Goal: Task Accomplishment & Management: Complete application form

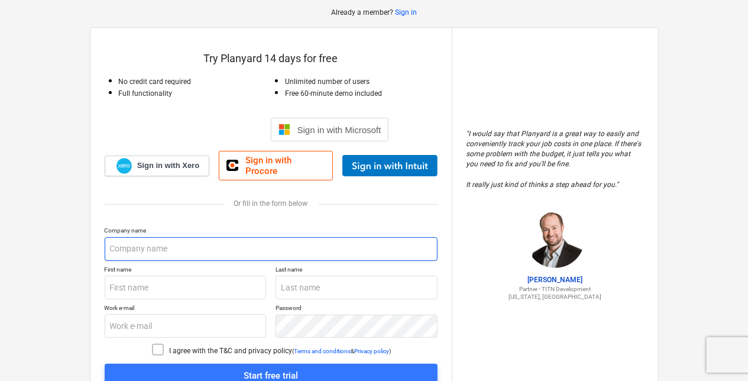
scroll to position [110, 0]
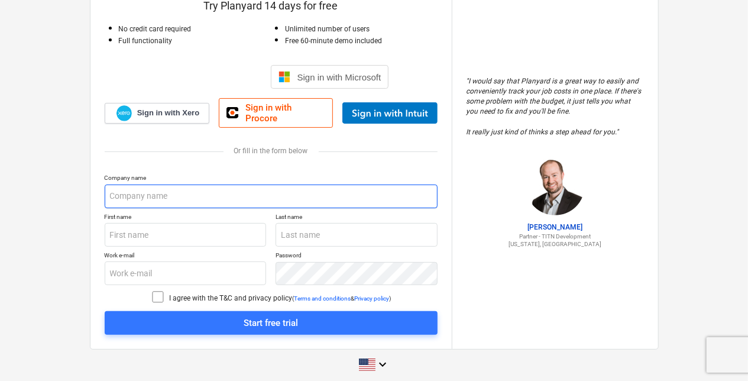
click at [167, 187] on input "text" at bounding box center [271, 197] width 333 height 24
type input "Financial Foundations Ltd"
type input "[PERSON_NAME]"
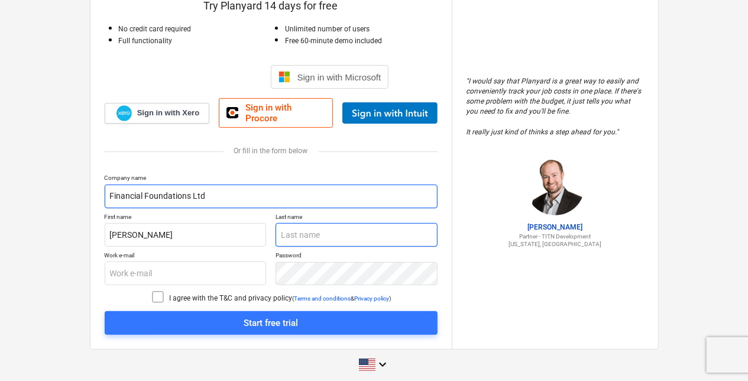
type input "[PERSON_NAME]"
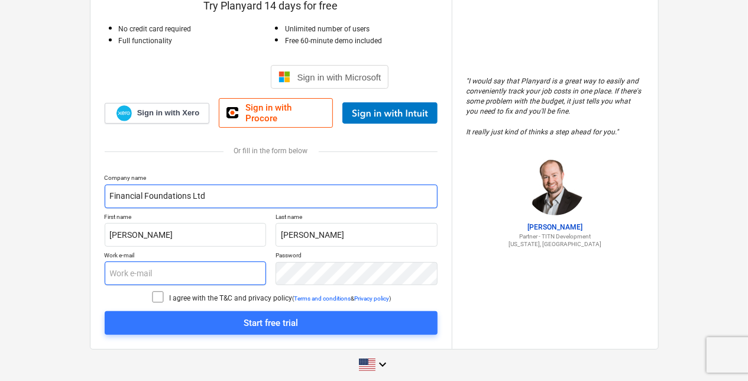
type input "[PERSON_NAME][EMAIL_ADDRESS][DOMAIN_NAME]"
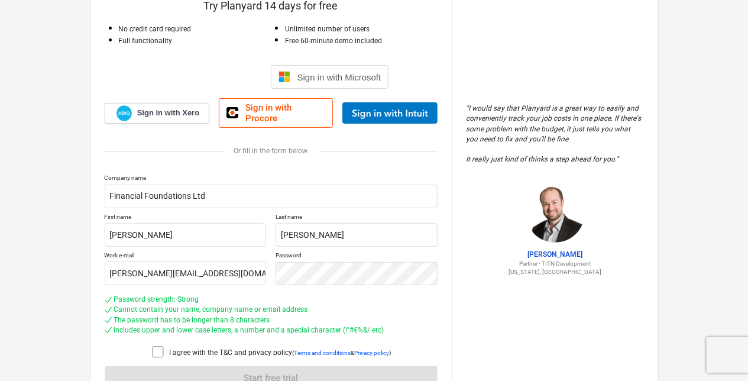
click at [155, 345] on icon at bounding box center [158, 352] width 14 height 14
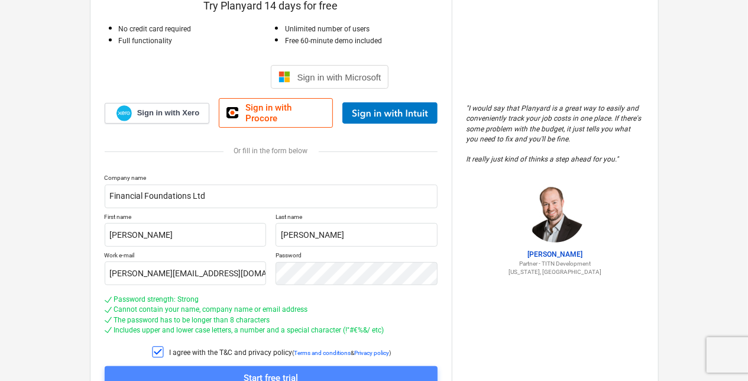
click at [261, 371] on div "Start free trial" at bounding box center [271, 377] width 54 height 15
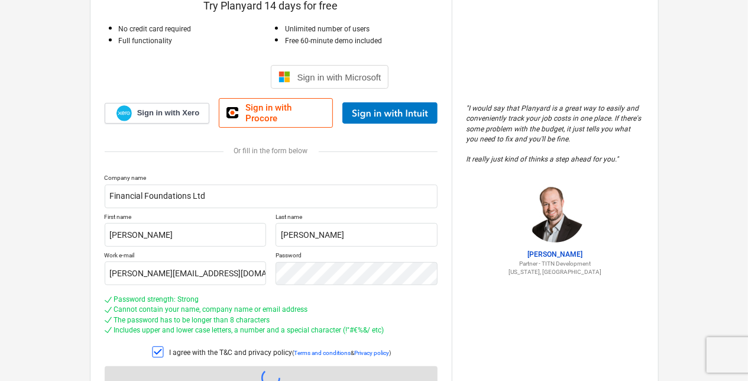
scroll to position [22, 0]
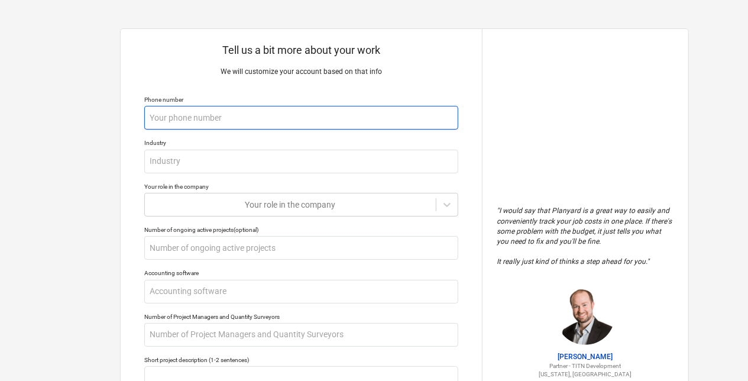
click at [260, 122] on input "text" at bounding box center [301, 118] width 314 height 24
type textarea "x"
type input "0"
type textarea "x"
type input "07"
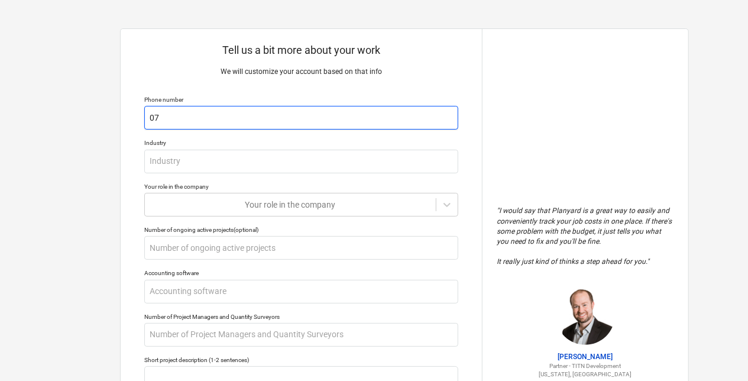
type textarea "x"
type input "075"
type textarea "x"
type input "0751"
type textarea "x"
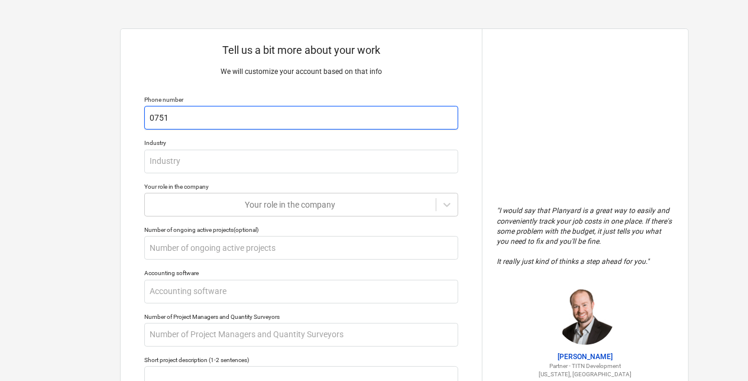
type input "07515"
type textarea "x"
type input "075153"
type textarea "x"
type input "0751536"
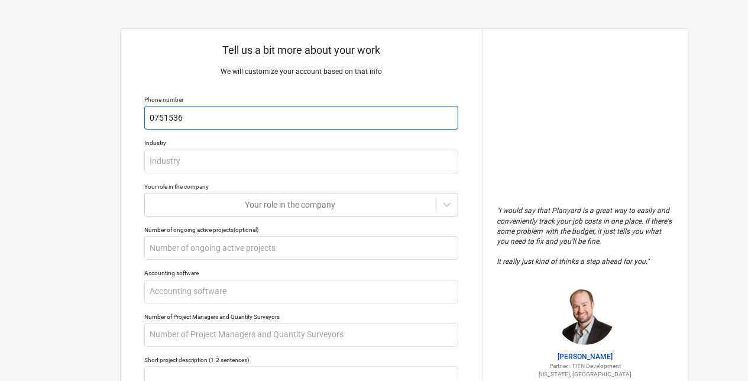
type textarea "x"
type input "07515362"
type textarea "x"
type input "075153625"
type textarea "x"
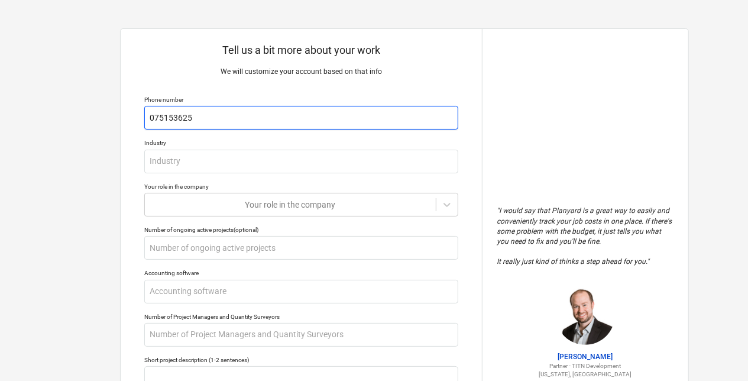
type input "0751536250"
type textarea "x"
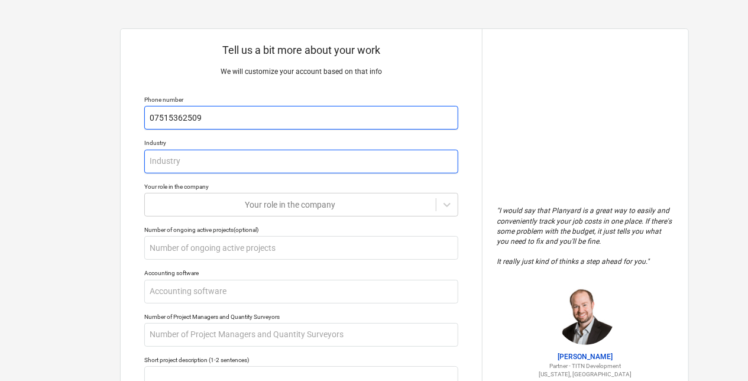
type input "07515362509"
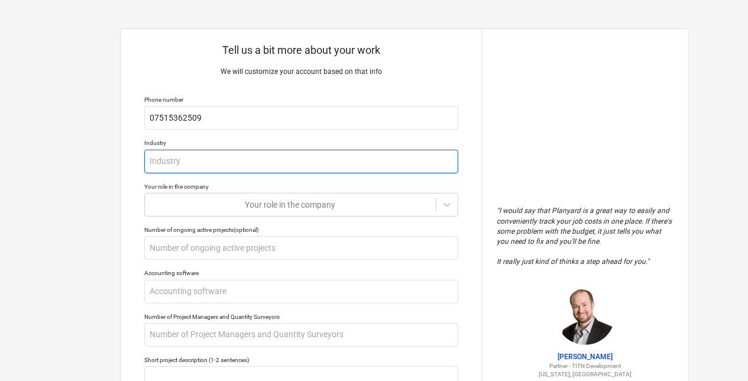
click at [235, 162] on input "text" at bounding box center [301, 162] width 314 height 24
type textarea "x"
type input "R"
type textarea "x"
type input "Re"
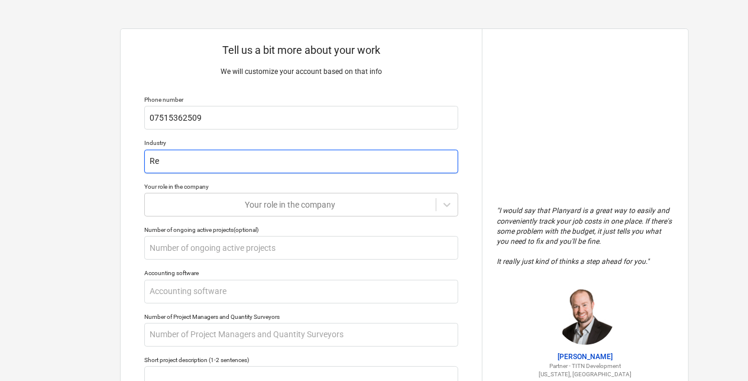
type textarea "x"
type input "Rea"
type textarea "x"
type input "Real"
type textarea "x"
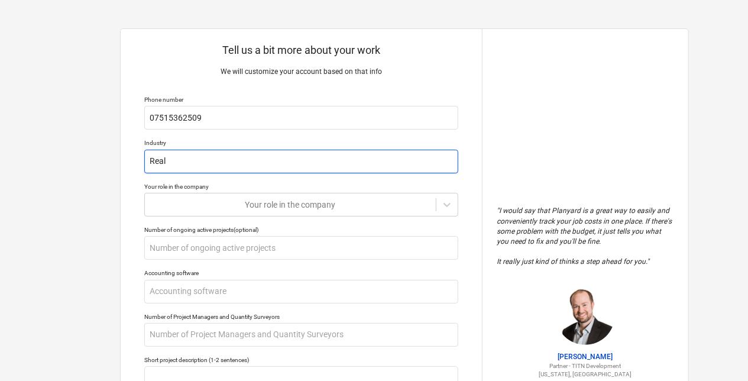
type input "Real"
type textarea "x"
type input "Real e"
type textarea "x"
type input "Real es"
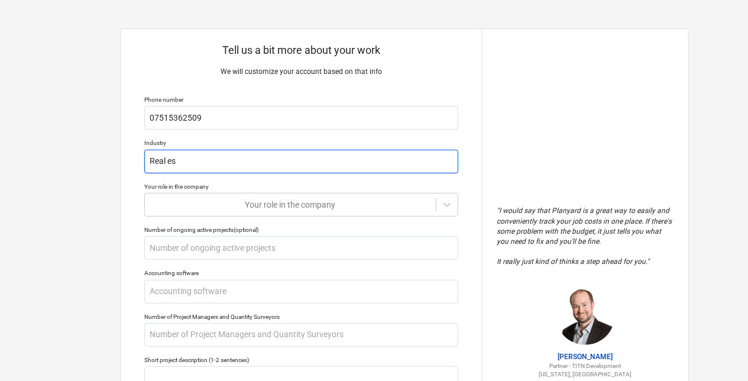
type textarea "x"
type input "Real esta"
type textarea "x"
type input "Real estat"
type textarea "x"
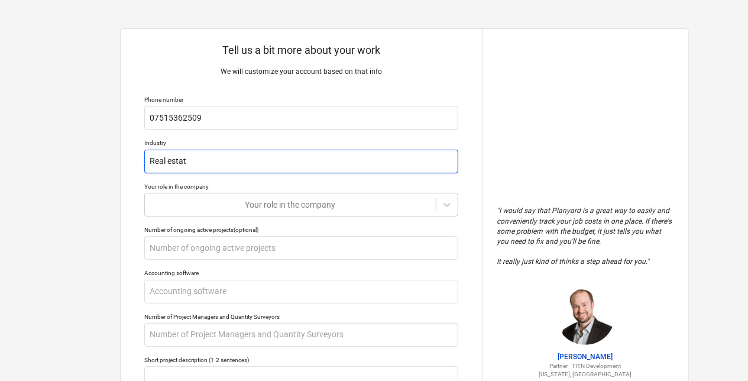
type input "Real estate"
drag, startPoint x: 233, startPoint y: 164, endPoint x: 142, endPoint y: 154, distance: 91.6
click at [142, 154] on div "Tell us a bit more about your work We will customize your account based on that…" at bounding box center [301, 292] width 361 height 526
type textarea "x"
type input "F"
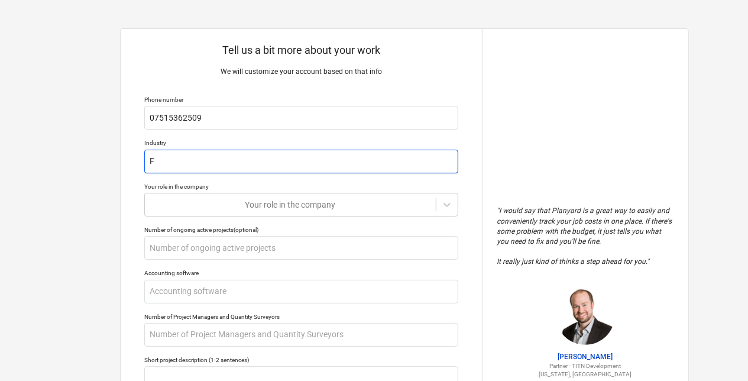
type textarea "x"
type input "Fi"
type textarea "x"
type input "Fin"
type textarea "x"
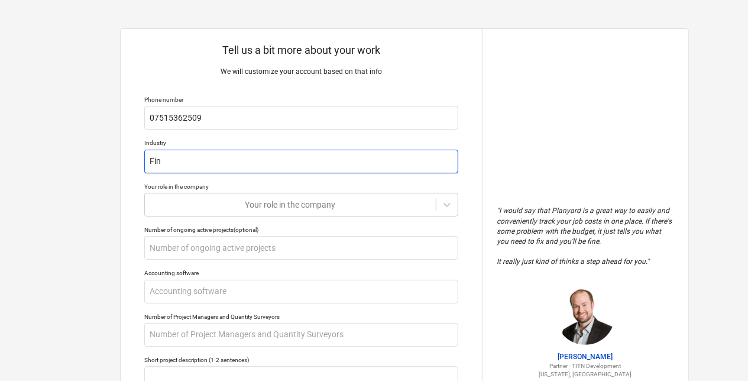
type input "Fina"
type textarea "x"
type input "[PERSON_NAME]"
type textarea "x"
type input "Financ"
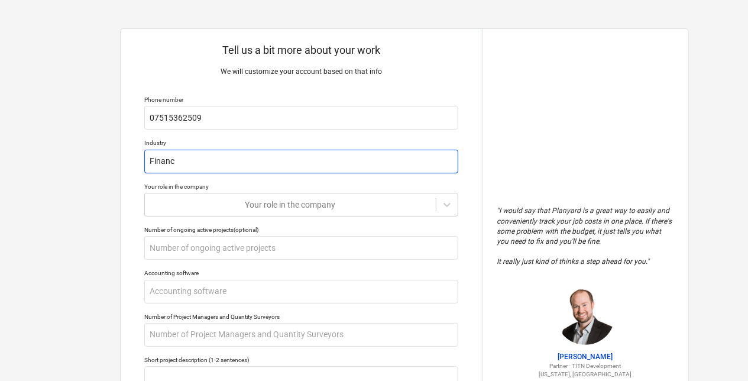
type textarea "x"
type input "Financi"
type textarea "x"
type input "Financia"
type textarea "x"
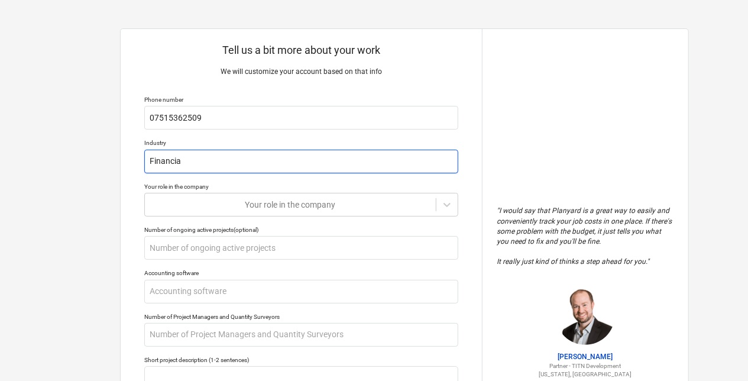
type input "Financial"
type textarea "x"
type input "Financial"
type textarea "x"
type input "Financial C"
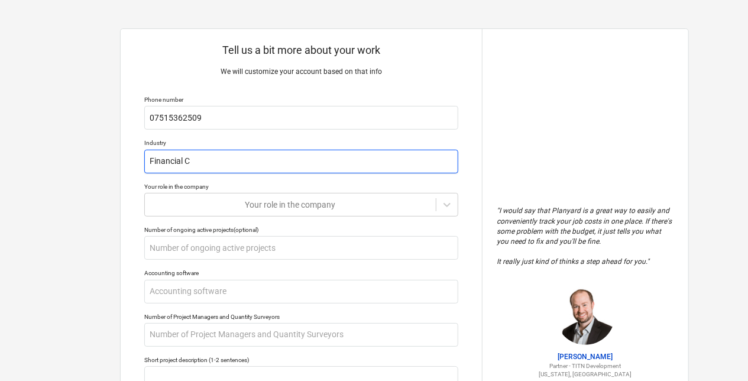
type textarea "x"
type input "Financial Co"
type textarea "x"
type input "Financial Con"
type textarea "x"
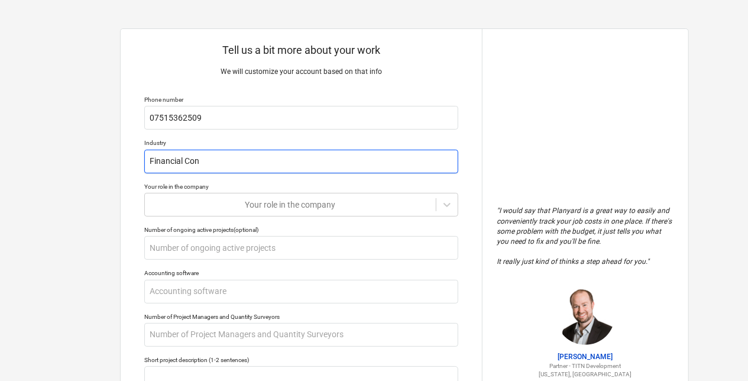
type input "Financial Cons"
type textarea "x"
type input "Financial Consu"
type textarea "x"
type input "Financial Consul"
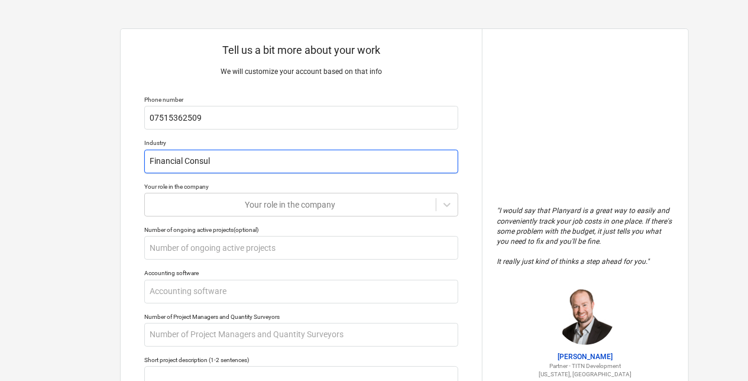
type textarea "x"
type input "Financial Consult"
type textarea "x"
type input "Financial Consulta"
type textarea "x"
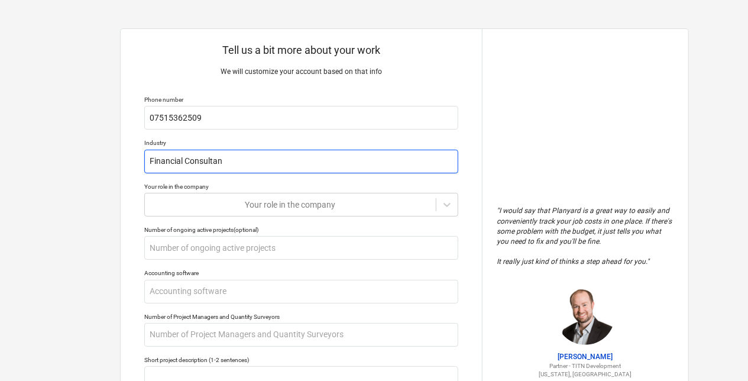
type input "Financial Consultany"
type textarea "x"
type input "Financial Consultanyc"
type textarea "x"
type input "Financial Consultany"
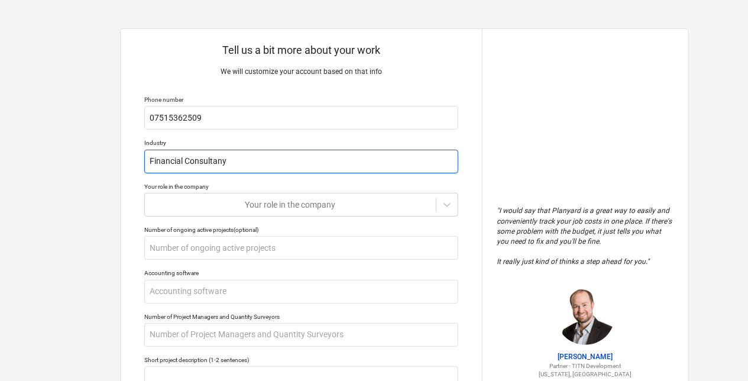
type textarea "x"
type input "Financial Consultan"
type textarea "x"
type input "Financial Consultanc"
type textarea "x"
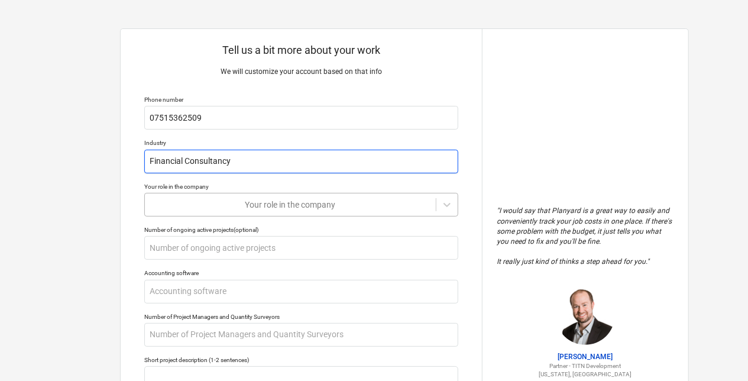
type input "Financial Consultancy"
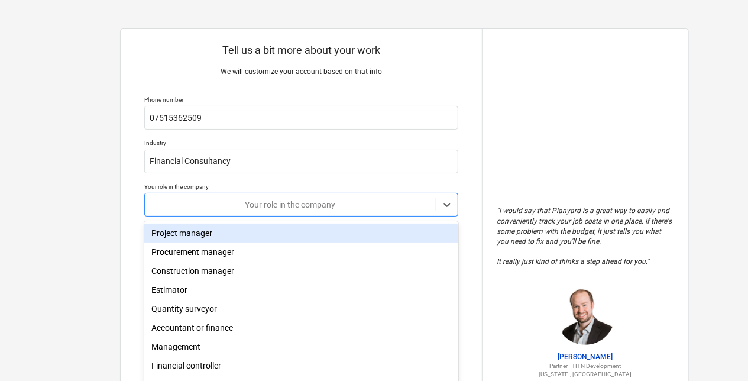
click at [168, 202] on div "Tell us a bit more about your work We will customize your account based on that…" at bounding box center [301, 292] width 361 height 526
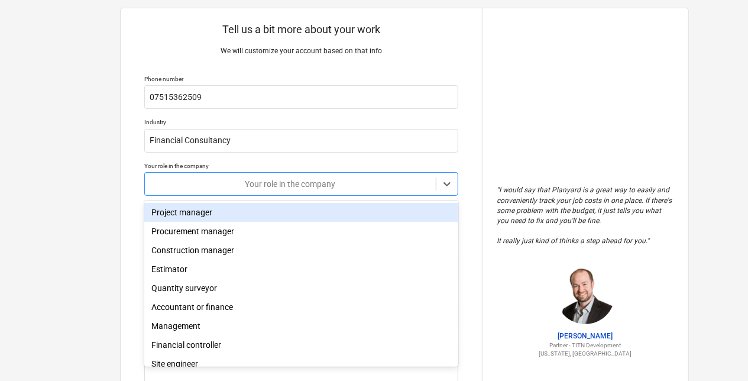
scroll to position [22, 0]
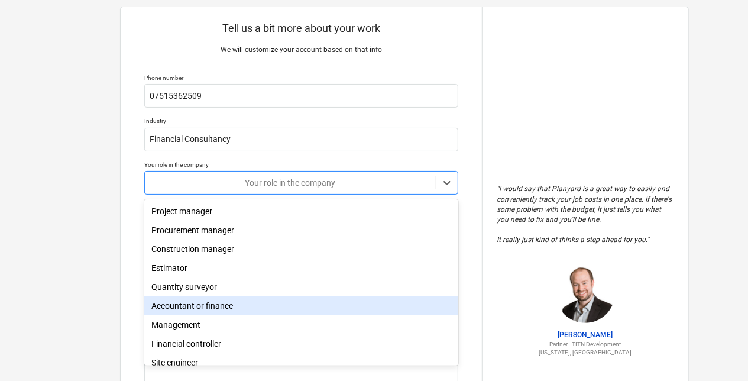
click at [216, 311] on div "Accountant or finance" at bounding box center [301, 305] width 314 height 19
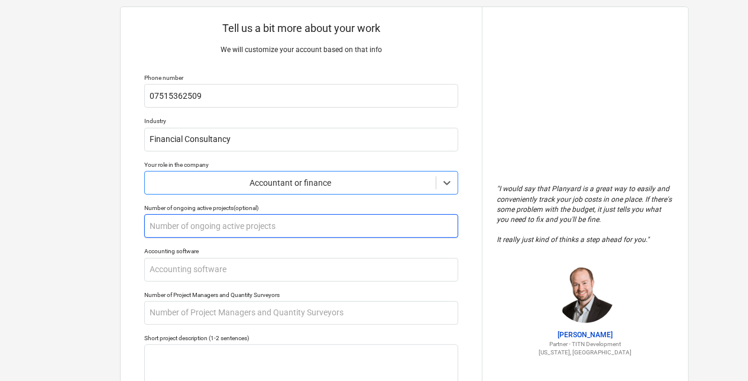
type textarea "x"
click at [188, 226] on input "text" at bounding box center [301, 226] width 314 height 24
type input "5"
type textarea "x"
type input "5"
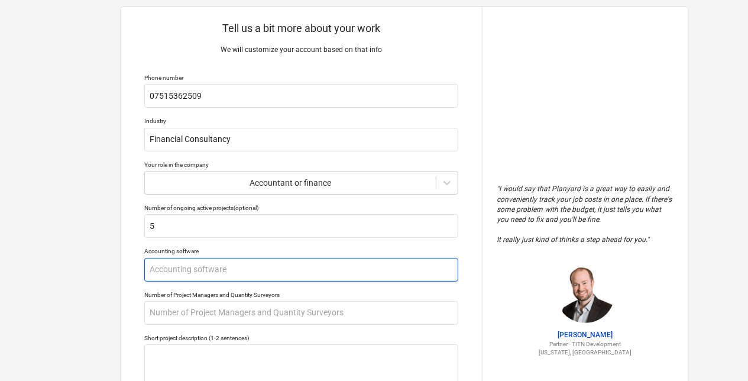
type textarea "x"
type input "X"
type textarea "x"
type input "Xe"
type textarea "x"
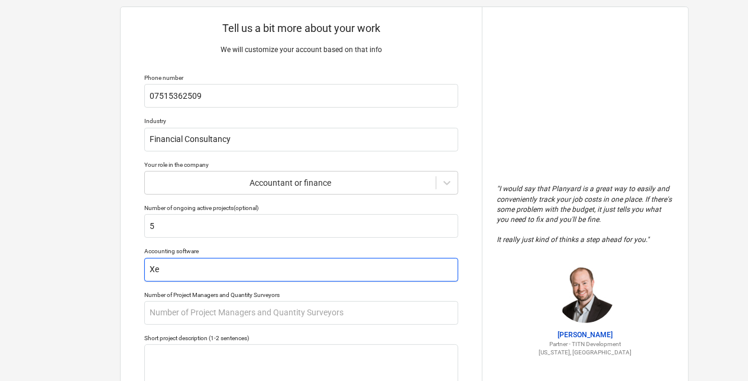
type input "Xer"
type textarea "x"
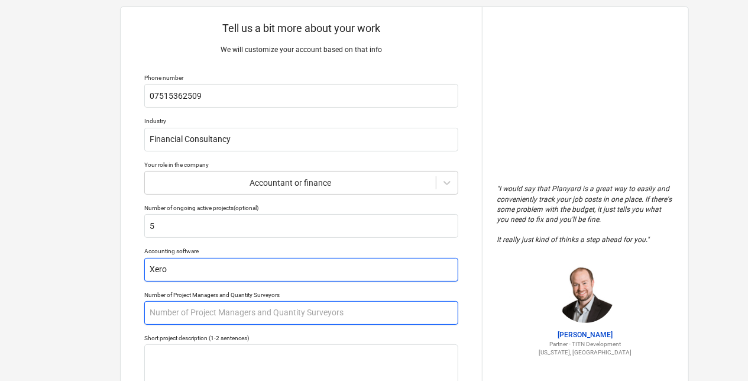
type input "Xero"
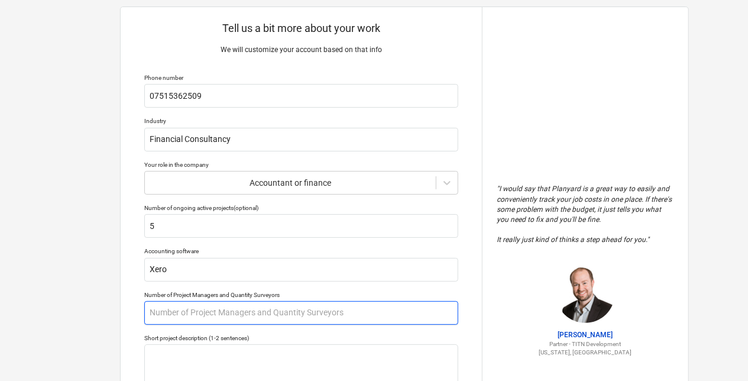
click at [215, 313] on input "text" at bounding box center [301, 313] width 314 height 24
type textarea "x"
type input "4"
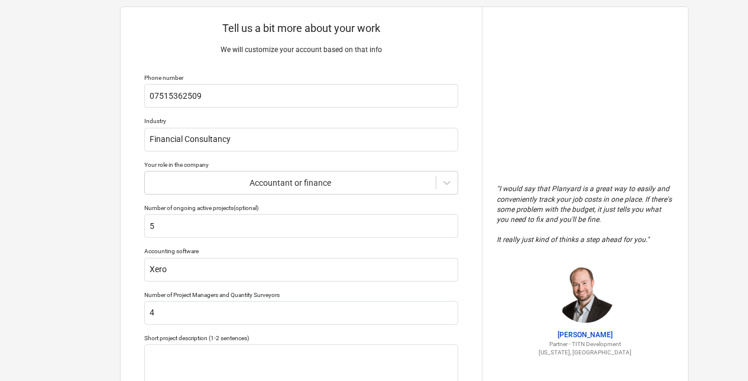
click at [90, 279] on div "Tell us a bit more about your work We will customize your account based on that…" at bounding box center [404, 270] width 809 height 584
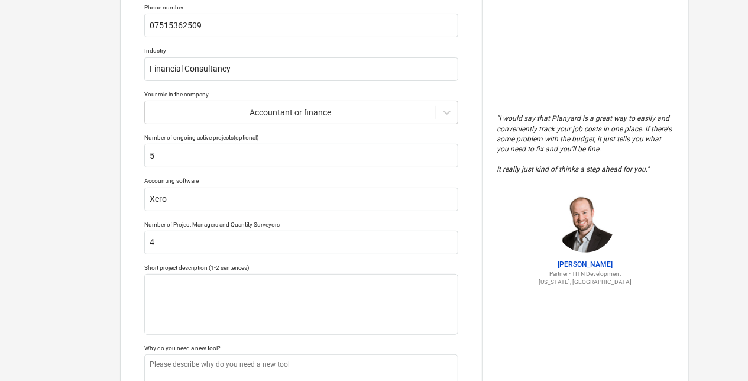
scroll to position [199, 0]
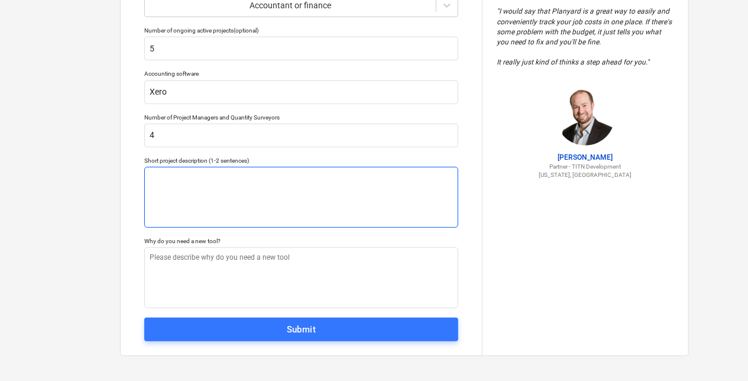
click at [212, 194] on textarea at bounding box center [301, 197] width 314 height 61
type textarea "x"
type textarea "T"
type textarea "x"
type textarea "To"
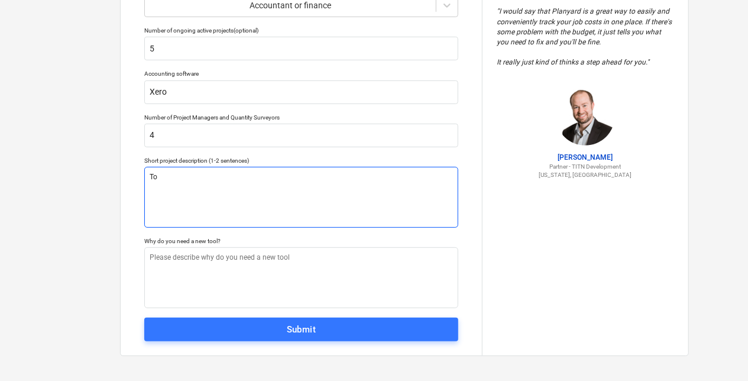
type textarea "x"
type textarea "Tow"
type textarea "x"
type textarea "Town"
type textarea "x"
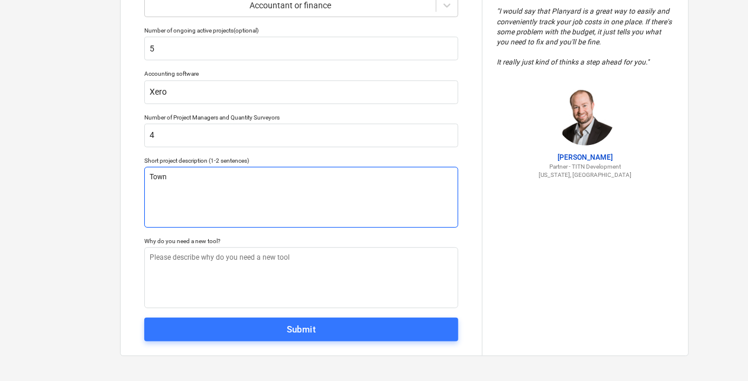
type textarea "Town"
type textarea "x"
type textarea "Town /"
type textarea "x"
type textarea "Town /"
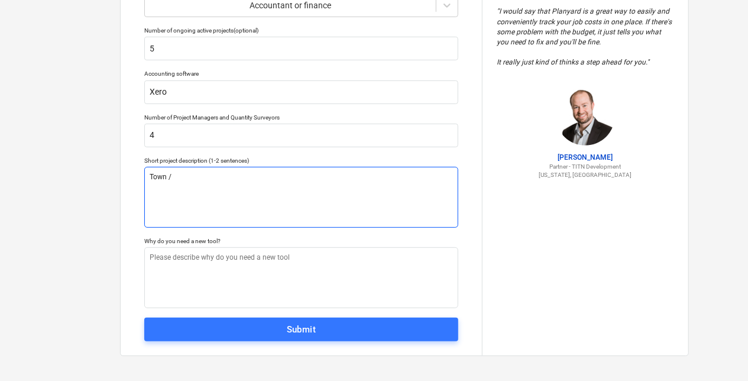
type textarea "x"
type textarea "Town / C"
type textarea "x"
type textarea "Town / Ci"
type textarea "x"
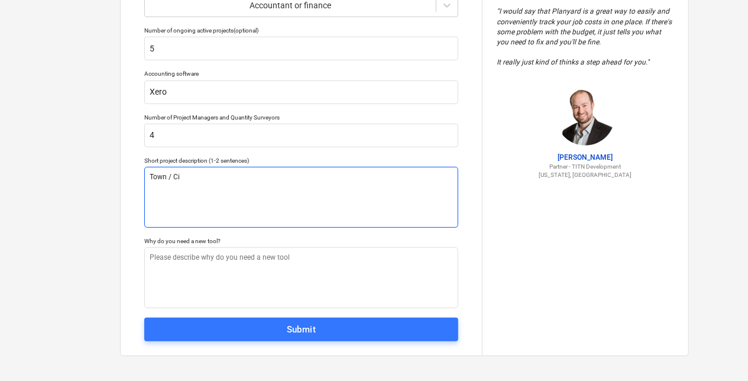
type textarea "Town / Cit"
type textarea "x"
type textarea "Town / City"
type textarea "x"
type textarea "Town / City"
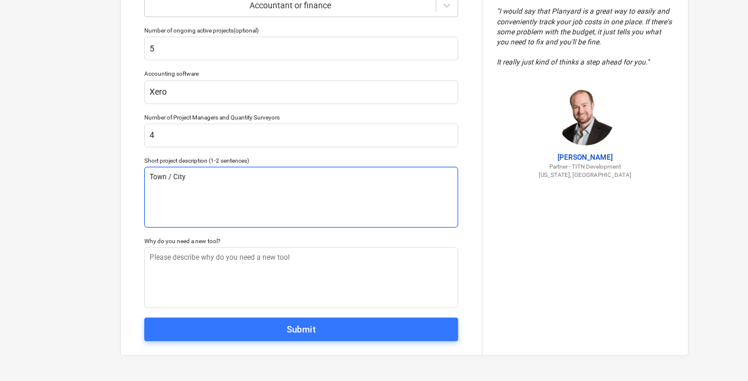
type textarea "x"
type textarea "Town / City c"
type textarea "x"
type textarea "Town / City"
type textarea "x"
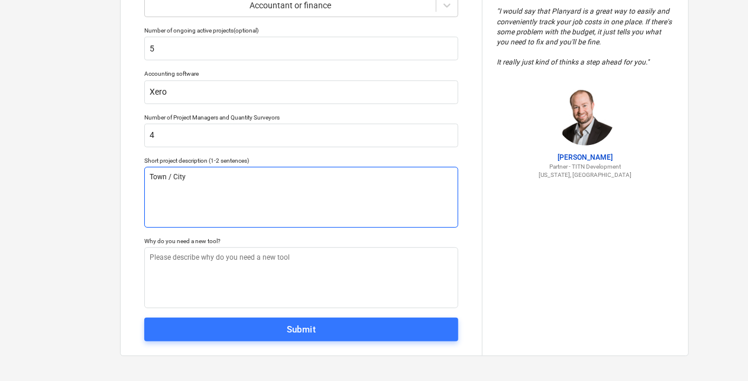
type textarea "Town / City c"
type textarea "x"
type textarea "Town / City"
type textarea "x"
type textarea "Town / City"
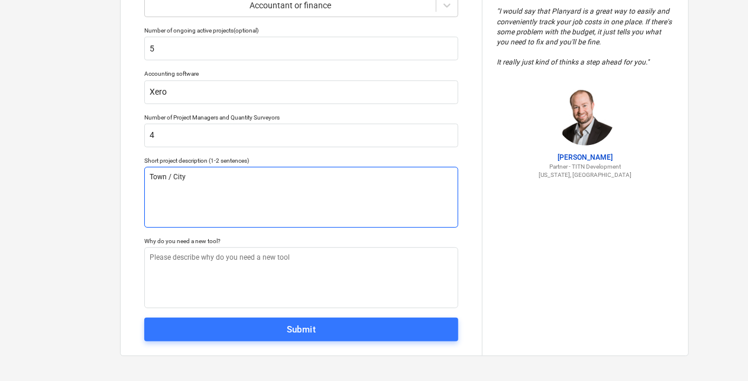
type textarea "x"
type textarea "Town / Cit"
type textarea "x"
type textarea "Town / Ci"
type textarea "x"
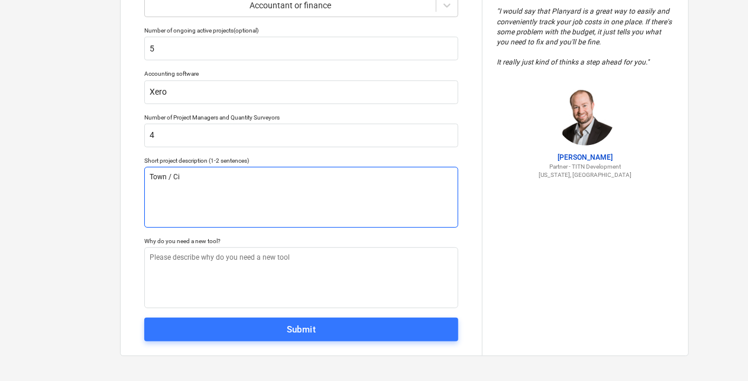
type textarea "Town / C"
type textarea "x"
type textarea "Town /"
type textarea "x"
type textarea "Town /"
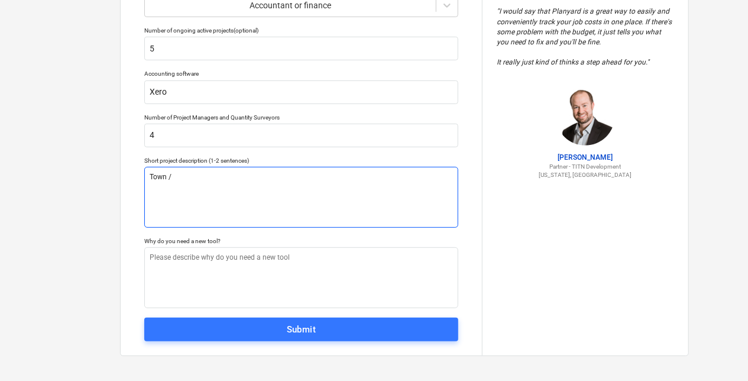
type textarea "x"
type textarea "Town"
type textarea "x"
type textarea "Tow"
type textarea "x"
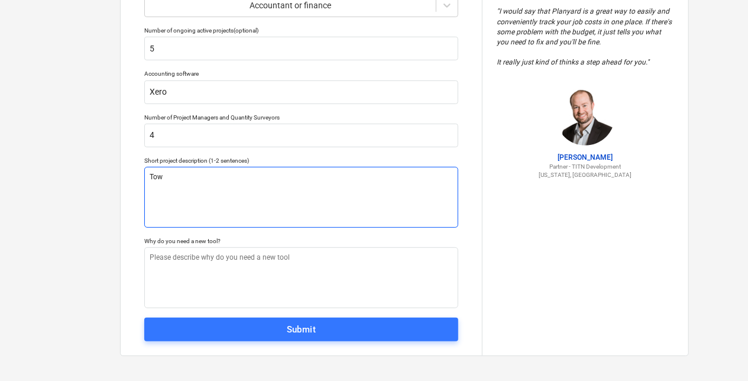
type textarea "To"
type textarea "x"
type textarea "T"
type textarea "x"
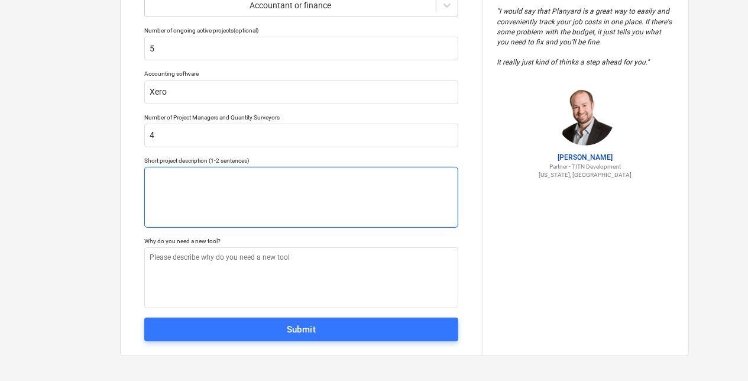
type textarea "M"
type textarea "x"
type textarea "Mi"
type textarea "x"
type textarea "Mix"
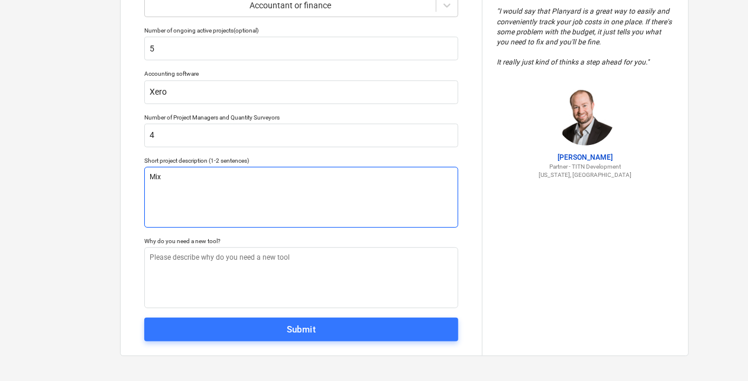
type textarea "x"
type textarea "Mixe"
type textarea "x"
type textarea "Mixed"
type textarea "x"
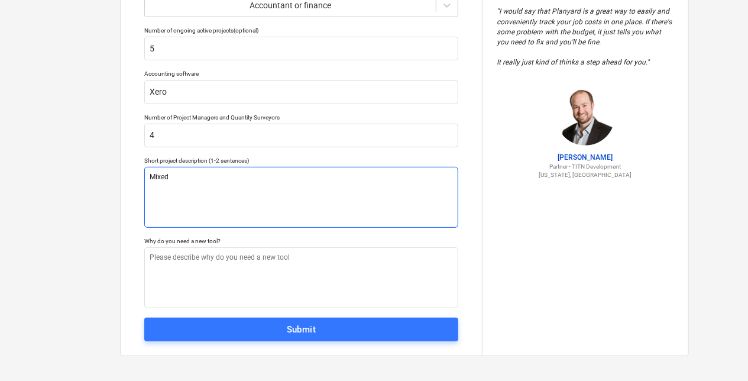
type textarea "Mixed"
type textarea "x"
type textarea "Mixed u"
type textarea "x"
type textarea "Mixed us"
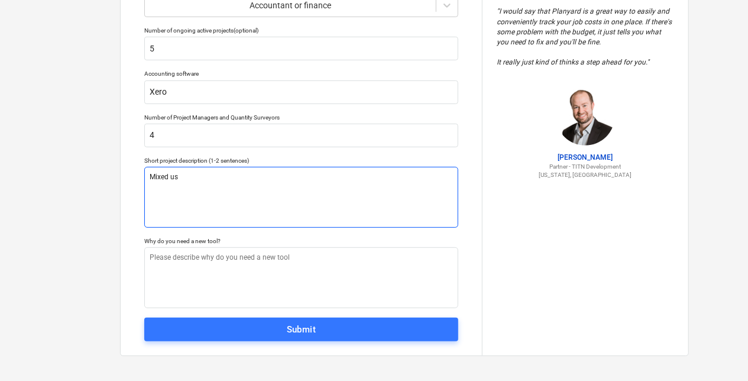
type textarea "x"
type textarea "Mixed use"
type textarea "x"
type textarea "Mixed use"
type textarea "x"
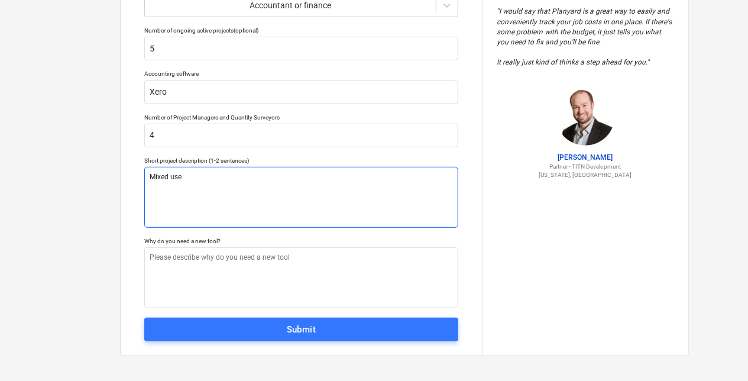
type textarea "Mixed use d"
type textarea "x"
type textarea "Mixed use de"
type textarea "x"
type textarea "Mixed use dev"
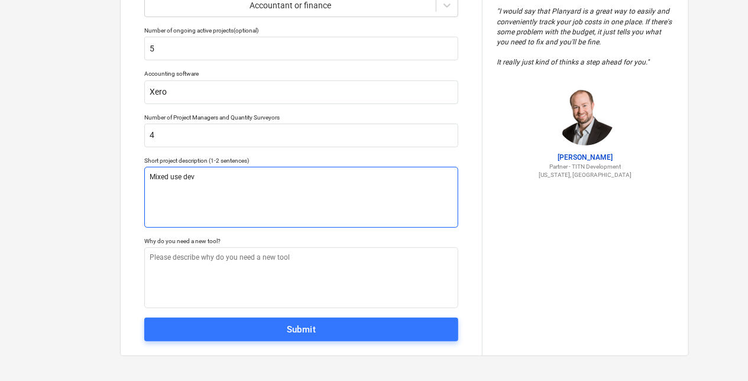
type textarea "x"
type textarea "Mixed use deve"
type textarea "x"
type textarea "Mixed use devel"
type textarea "x"
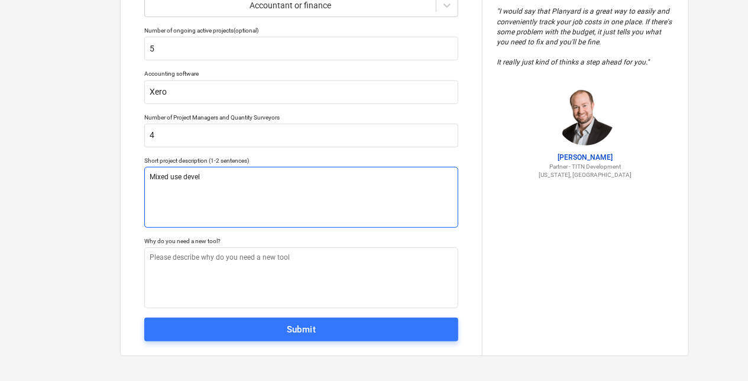
type textarea "Mixed use develo"
type textarea "x"
type textarea "Mixed use develop"
type textarea "x"
type textarea "Mixed use developm"
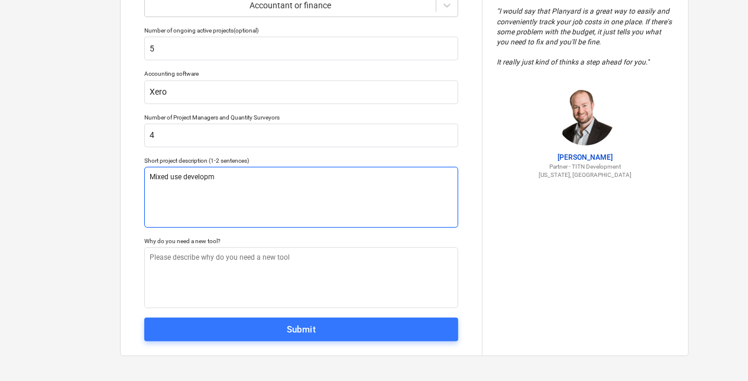
type textarea "x"
type textarea "Mixed use developme"
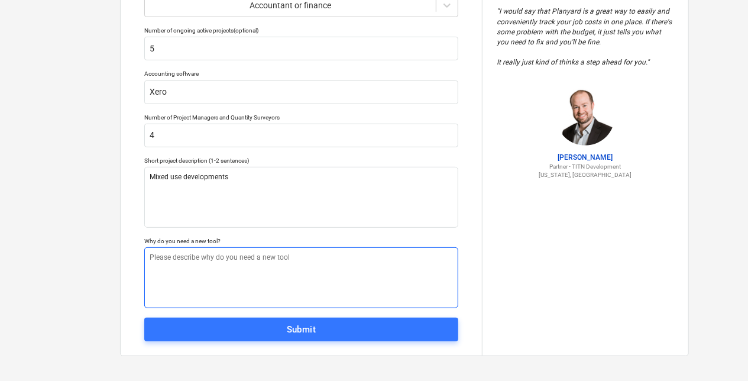
click at [223, 278] on textarea at bounding box center [301, 277] width 314 height 61
click at [259, 258] on textarea "Trying to move away from spreadhseets" at bounding box center [301, 277] width 314 height 61
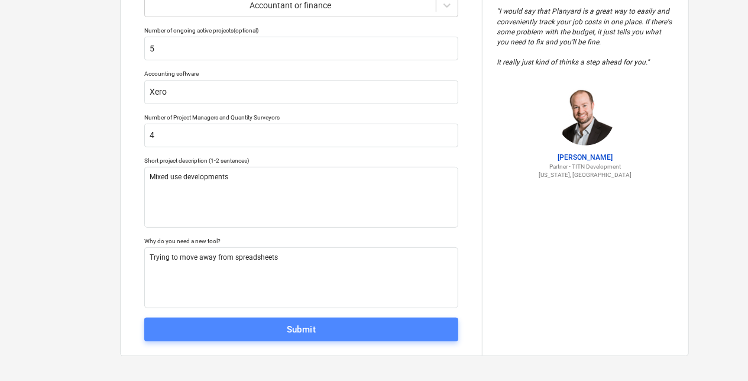
click at [285, 325] on span "Submit" at bounding box center [301, 329] width 288 height 15
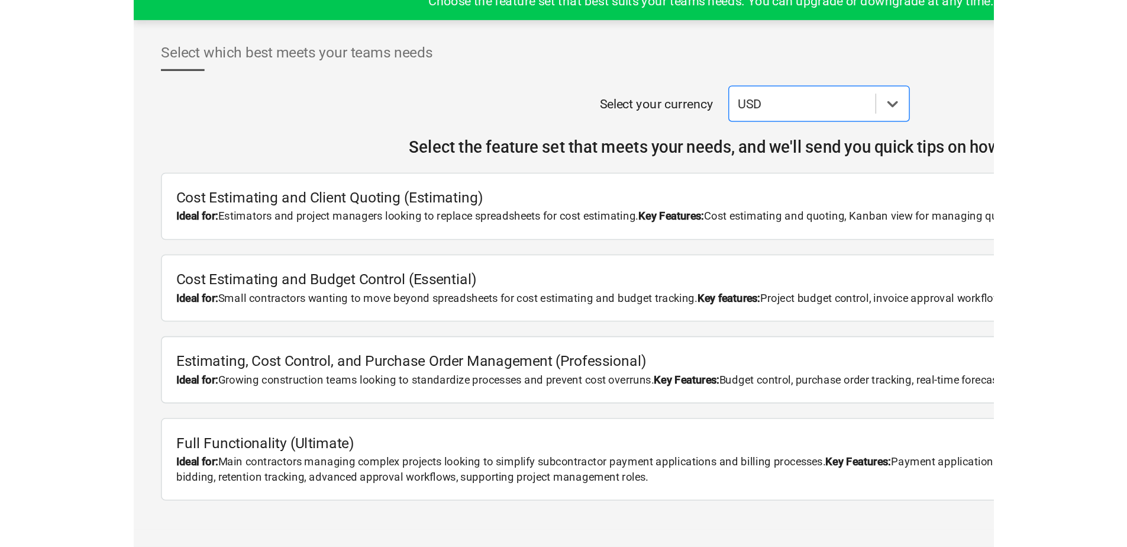
scroll to position [11, 0]
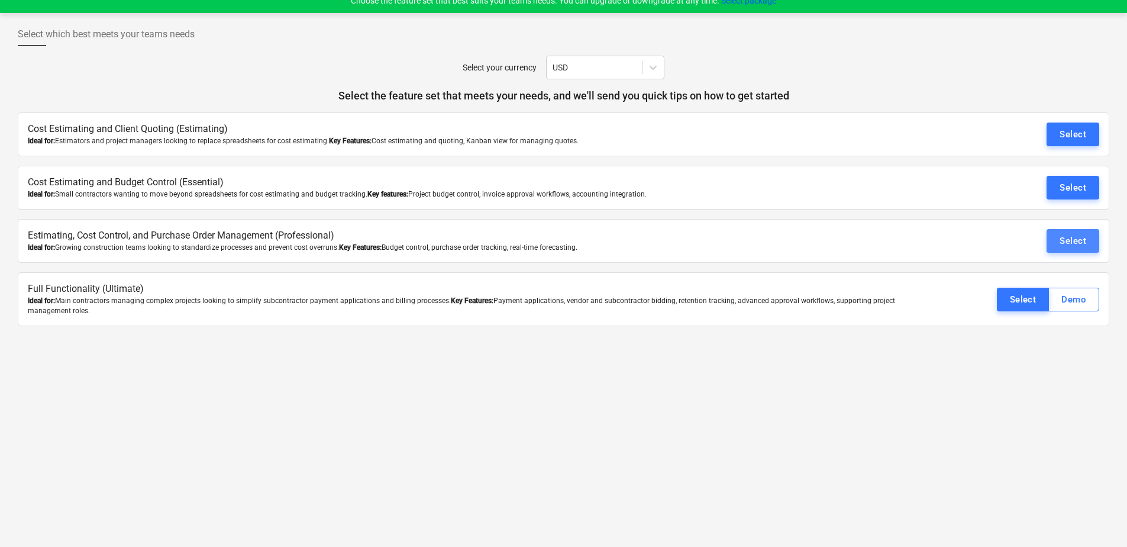
click at [752, 240] on div "Select" at bounding box center [1072, 240] width 27 height 15
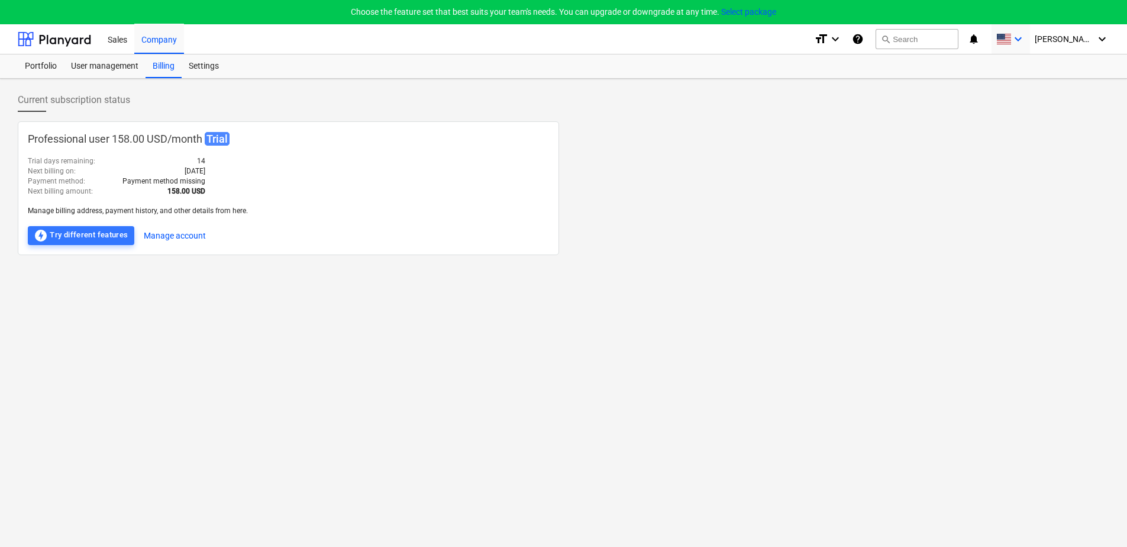
click at [752, 41] on icon "keyboard_arrow_down" at bounding box center [1018, 39] width 14 height 14
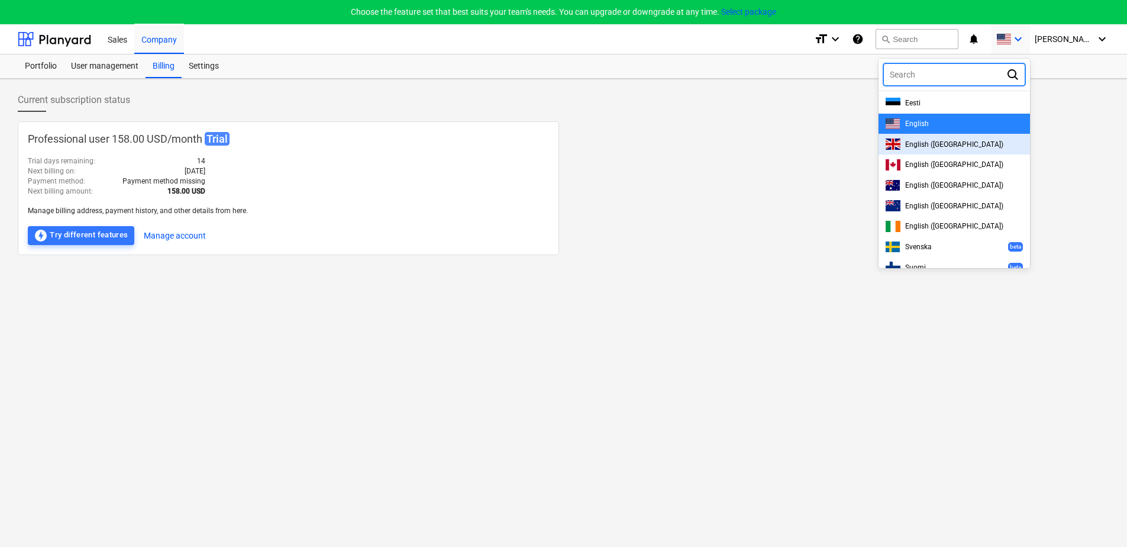
click at [752, 144] on span "English ([GEOGRAPHIC_DATA])" at bounding box center [954, 144] width 98 height 8
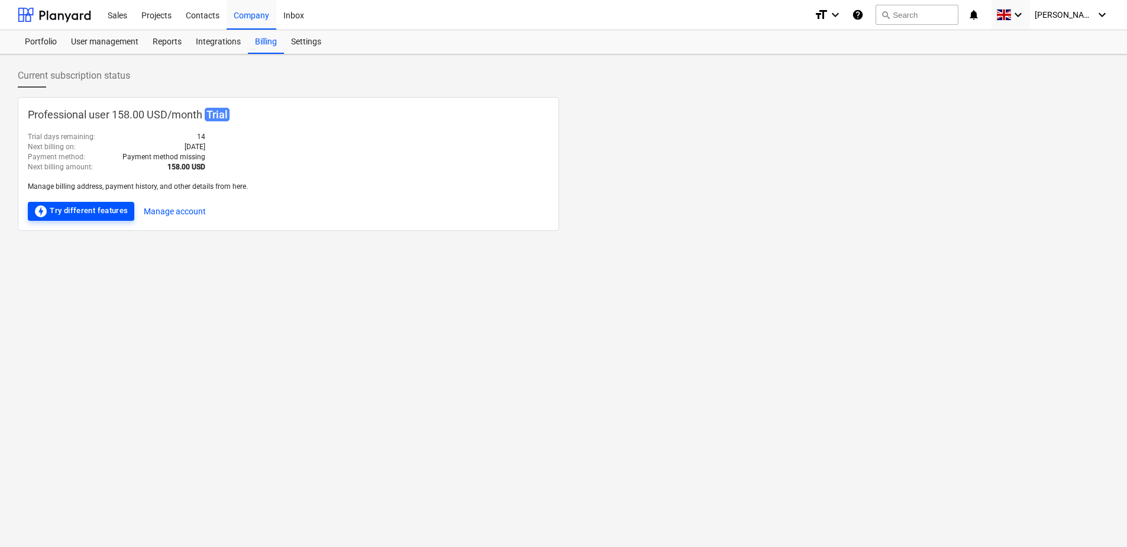
click at [119, 217] on div "offline_bolt Try different features" at bounding box center [81, 211] width 95 height 14
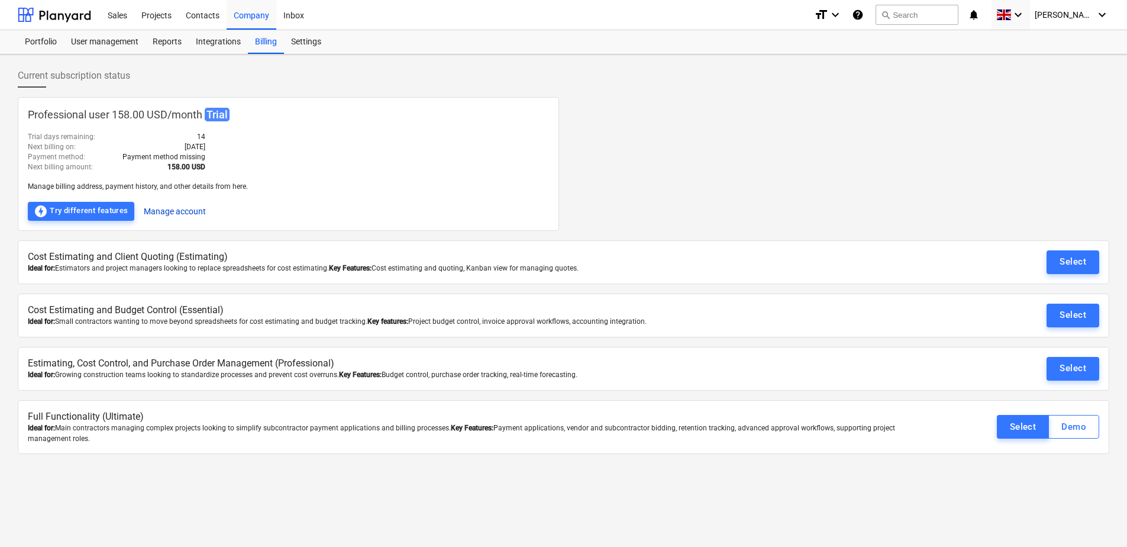
click at [185, 210] on button "Manage account" at bounding box center [175, 211] width 62 height 19
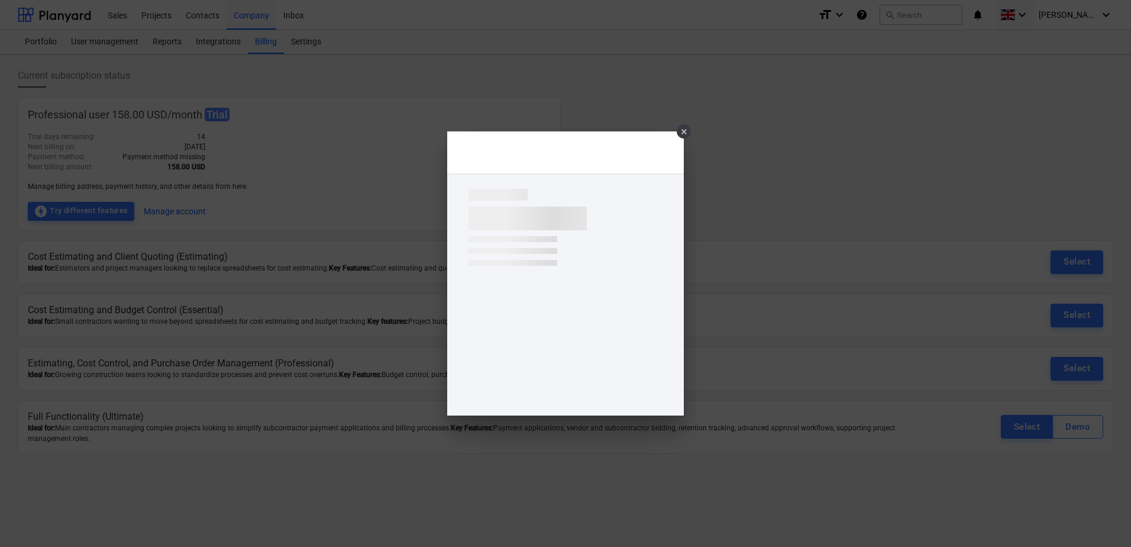
click at [684, 132] on div "×" at bounding box center [684, 131] width 14 height 14
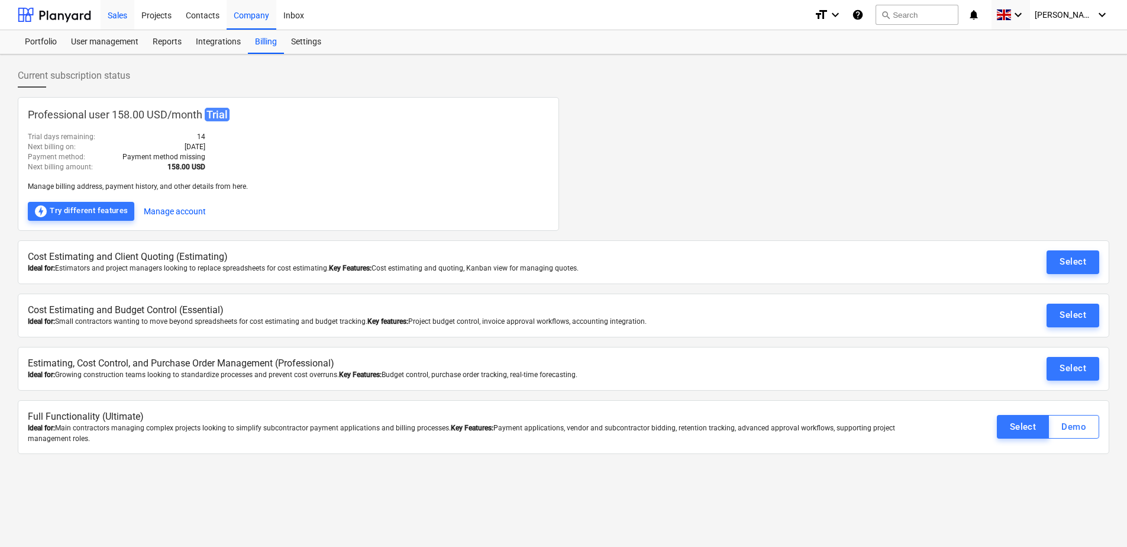
click at [124, 17] on div "Sales" at bounding box center [118, 14] width 34 height 30
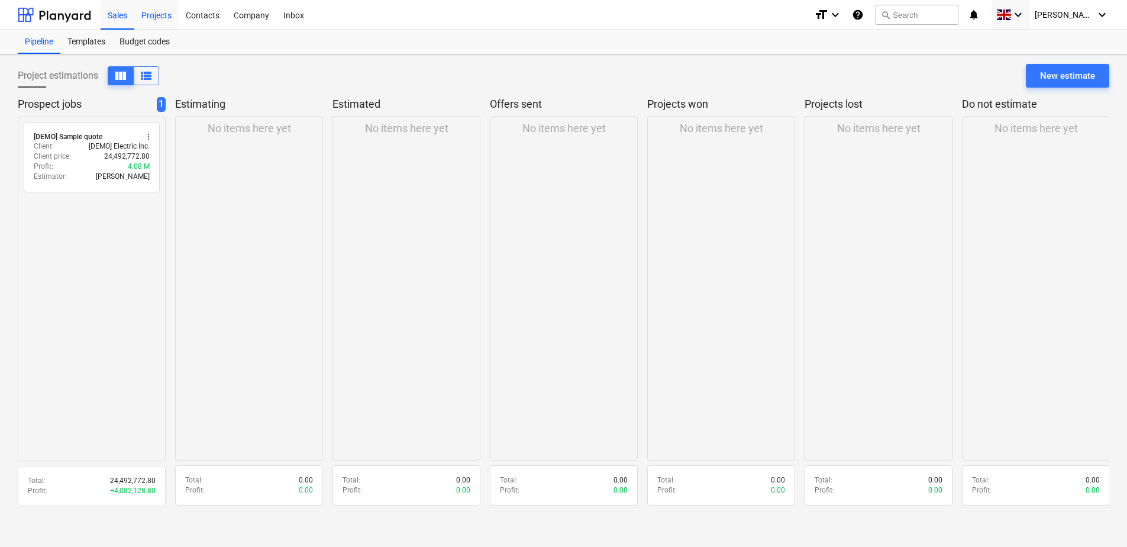
click at [156, 13] on div "Projects" at bounding box center [156, 14] width 44 height 30
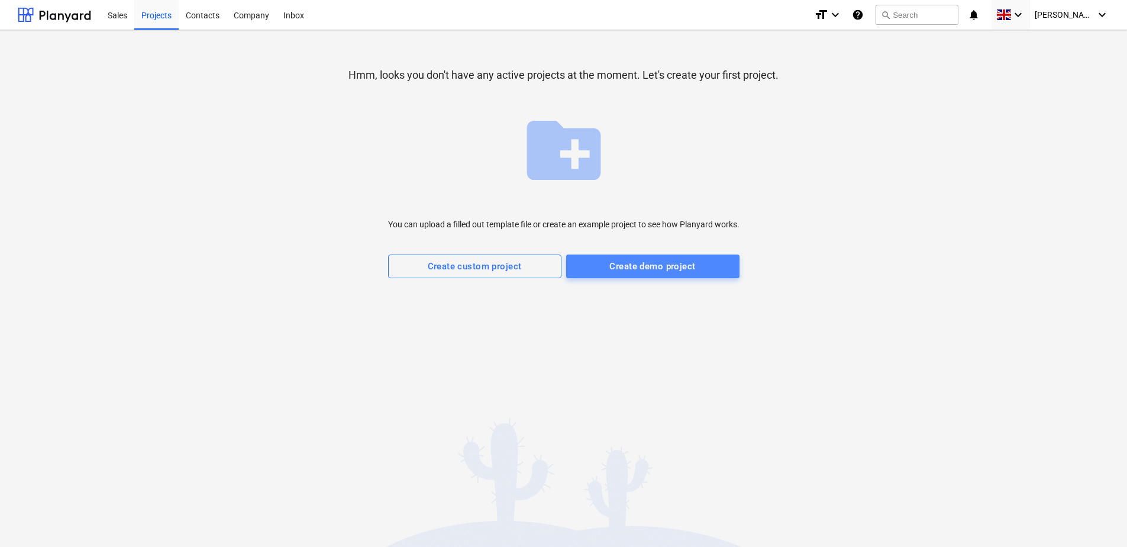
click at [616, 266] on div "Create demo project" at bounding box center [652, 265] width 86 height 15
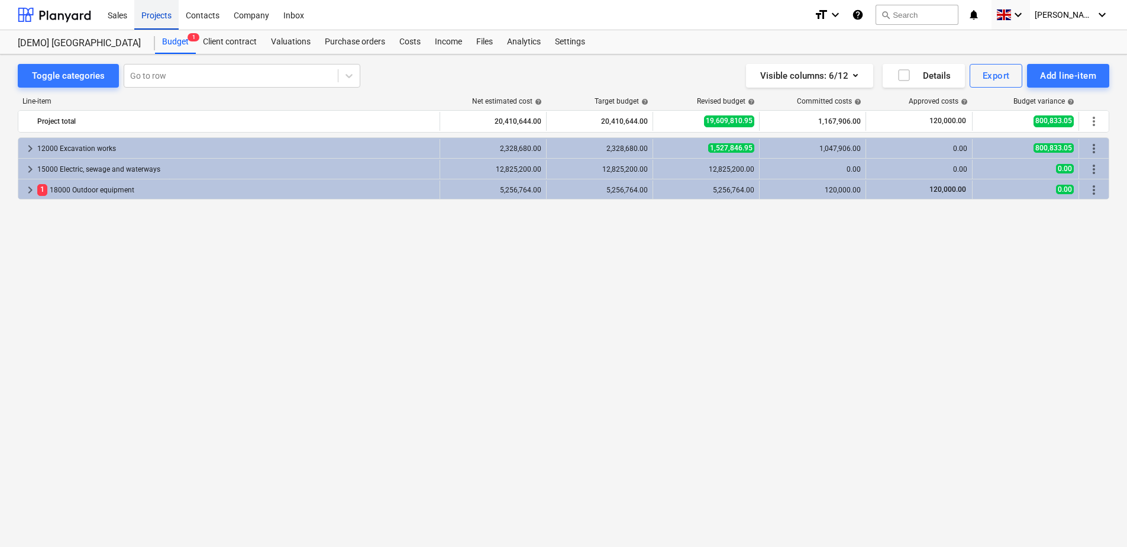
click at [166, 19] on div "Projects" at bounding box center [156, 14] width 44 height 30
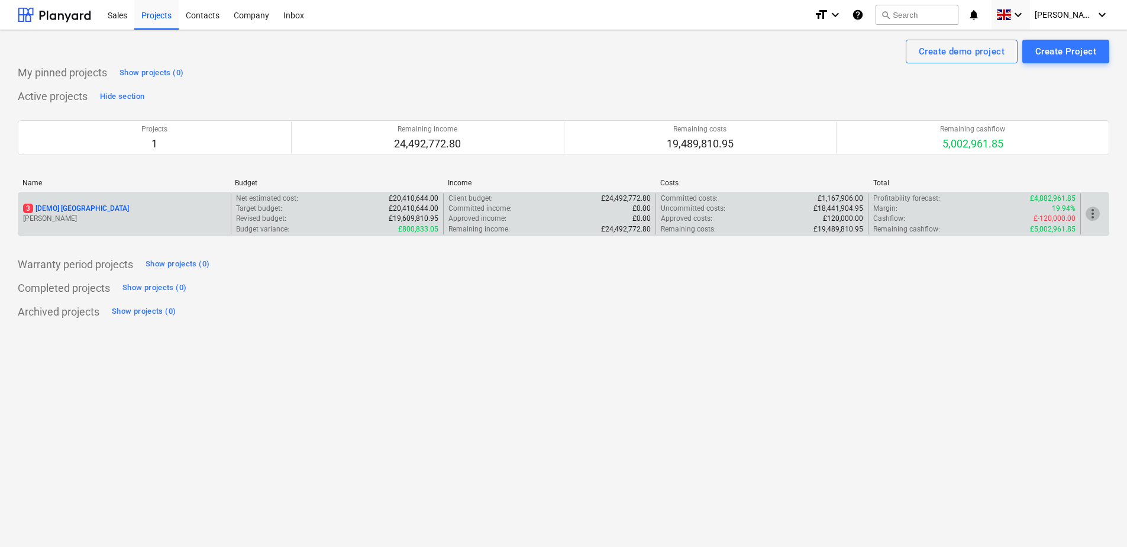
click at [752, 215] on span "more_vert" at bounding box center [1092, 213] width 14 height 14
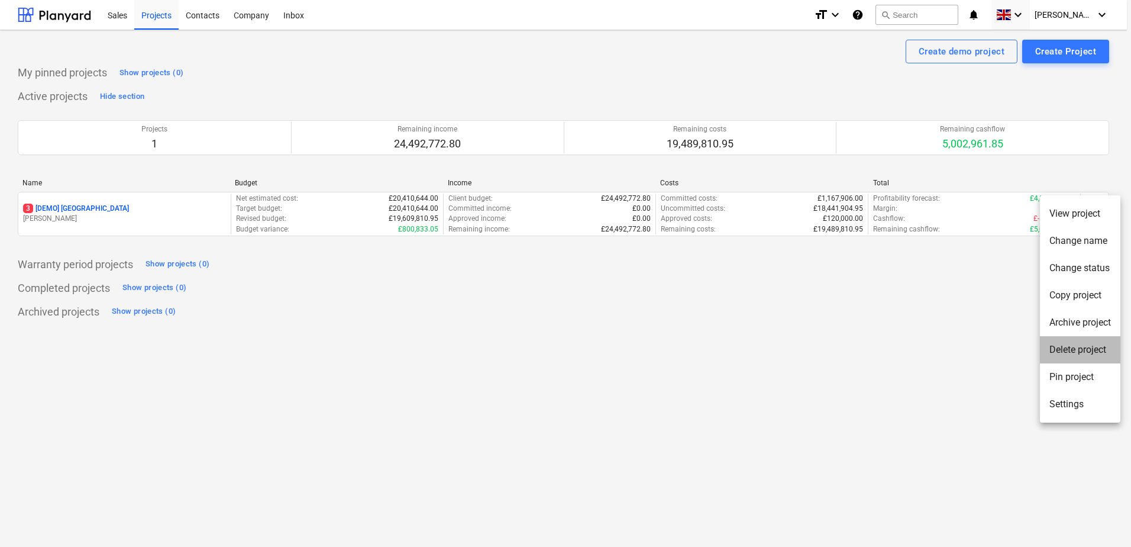
click at [752, 351] on li "Delete project" at bounding box center [1080, 349] width 80 height 27
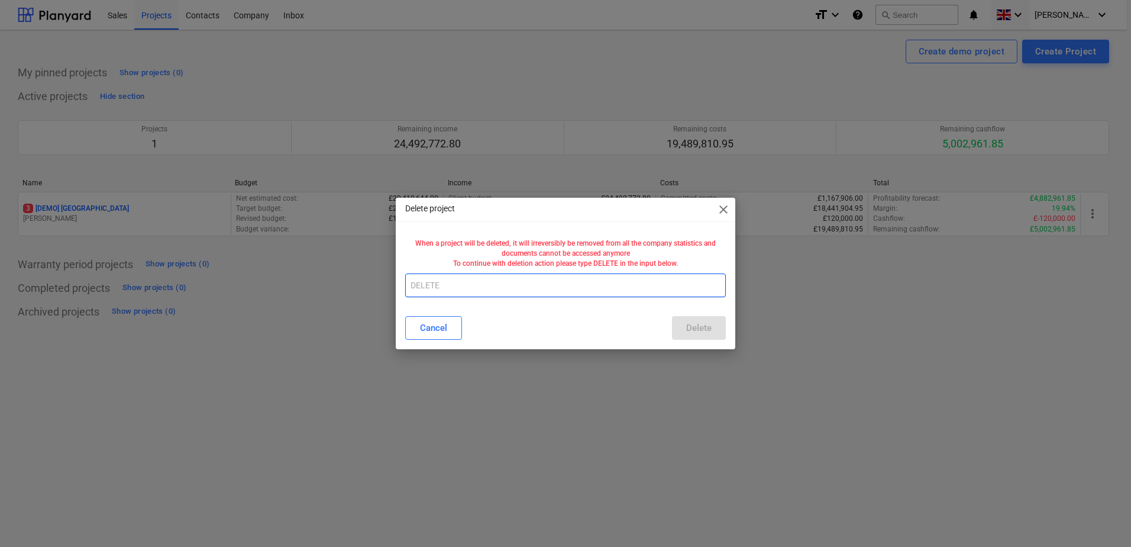
click at [454, 287] on input "text" at bounding box center [565, 285] width 321 height 24
click at [696, 331] on div "Delete" at bounding box center [698, 327] width 25 height 15
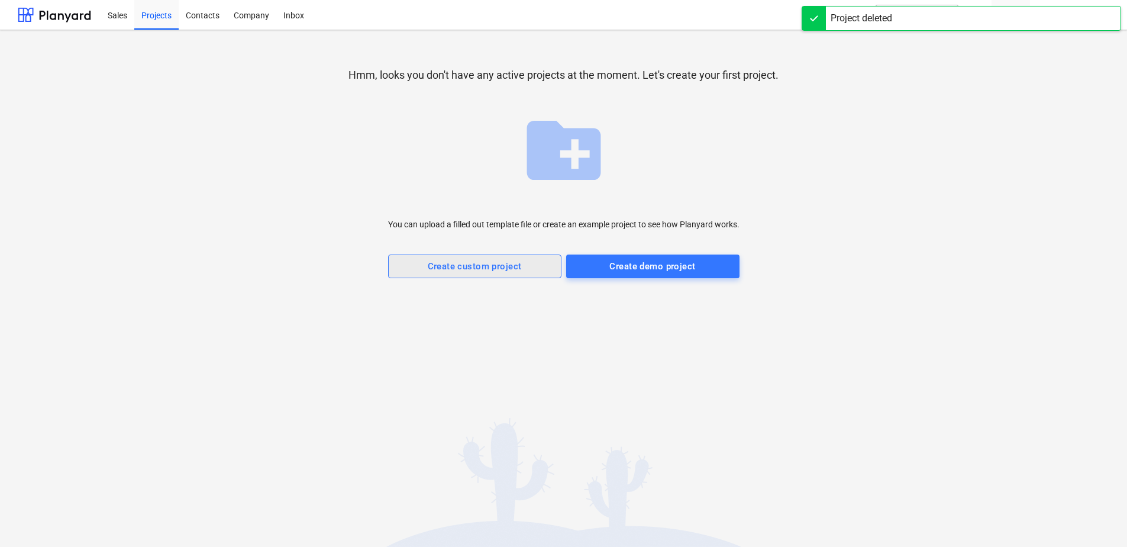
click at [425, 266] on span "Create custom project" at bounding box center [474, 265] width 147 height 15
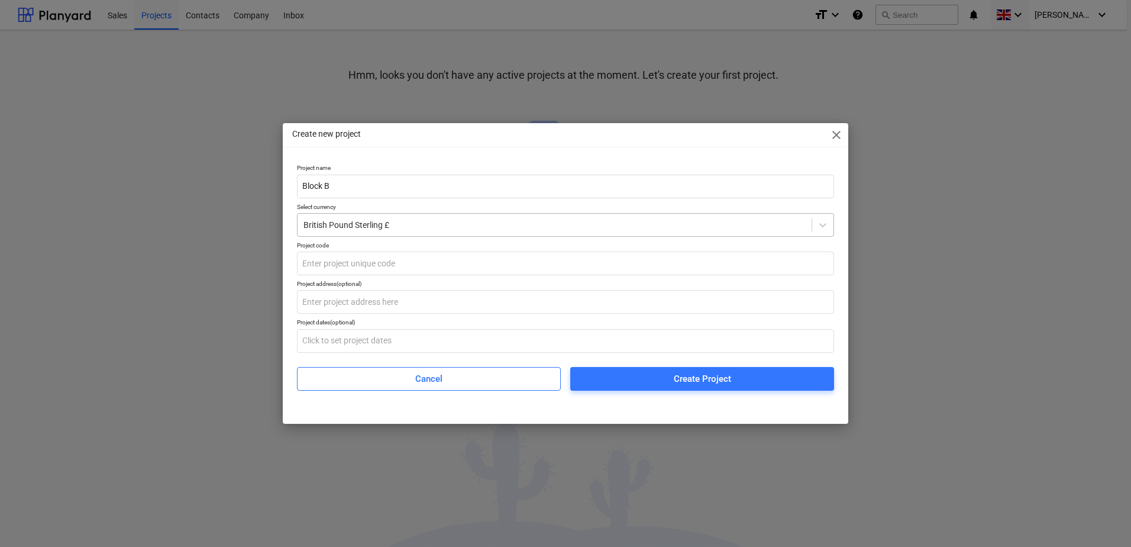
click at [422, 224] on div at bounding box center [554, 225] width 502 height 12
click at [367, 261] on input "text" at bounding box center [565, 263] width 537 height 24
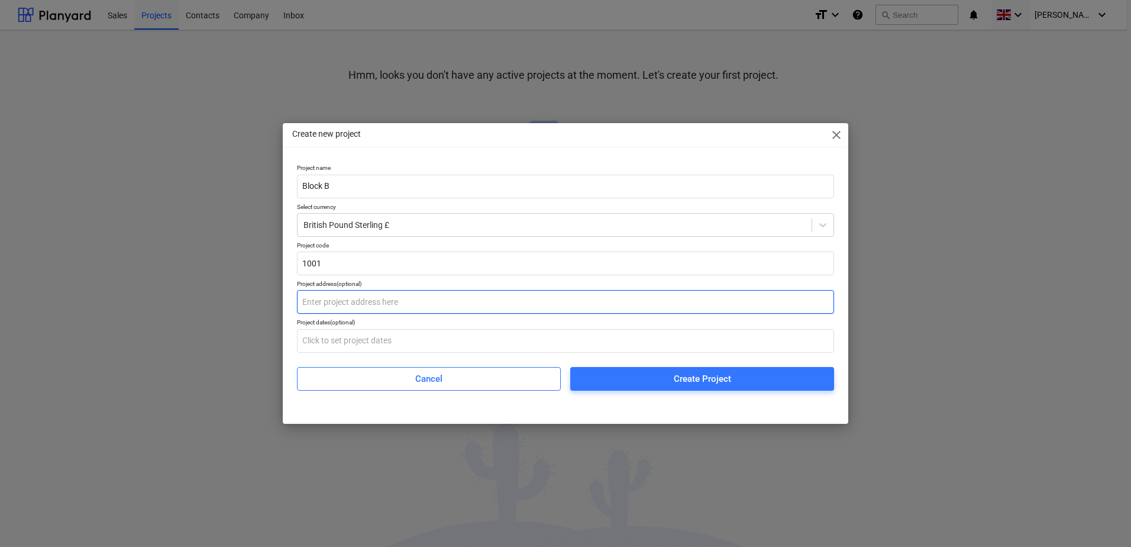
click at [366, 303] on input "text" at bounding box center [565, 302] width 537 height 24
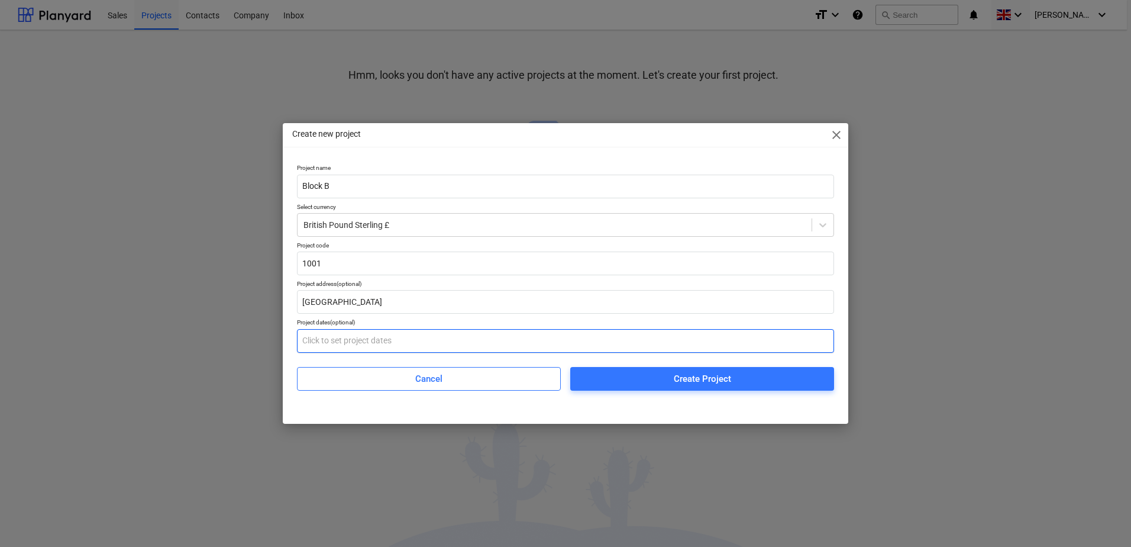
click at [371, 345] on input "text" at bounding box center [565, 341] width 537 height 24
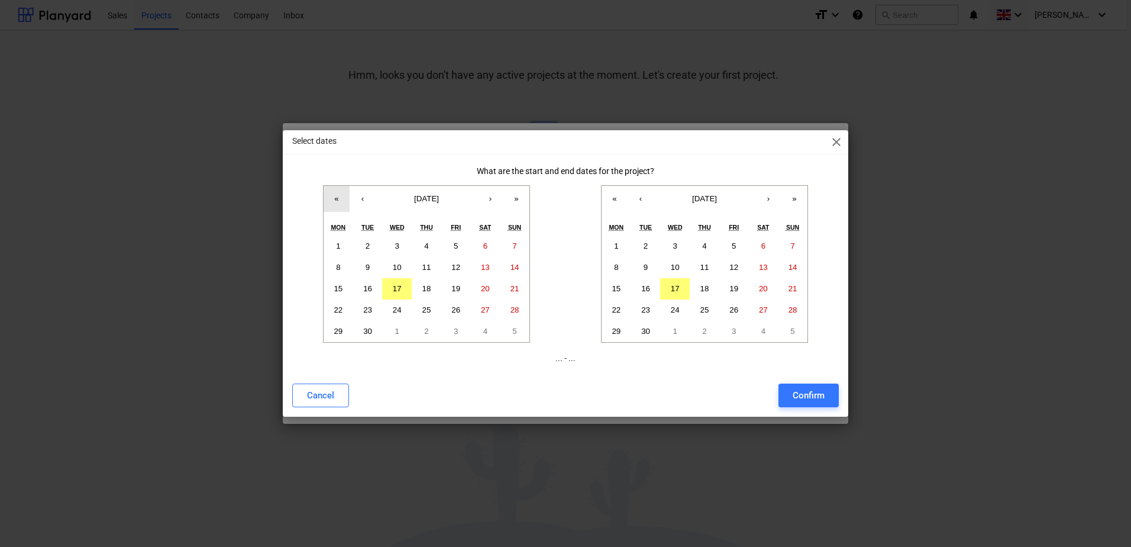
click at [335, 201] on button "«" at bounding box center [337, 199] width 26 height 26
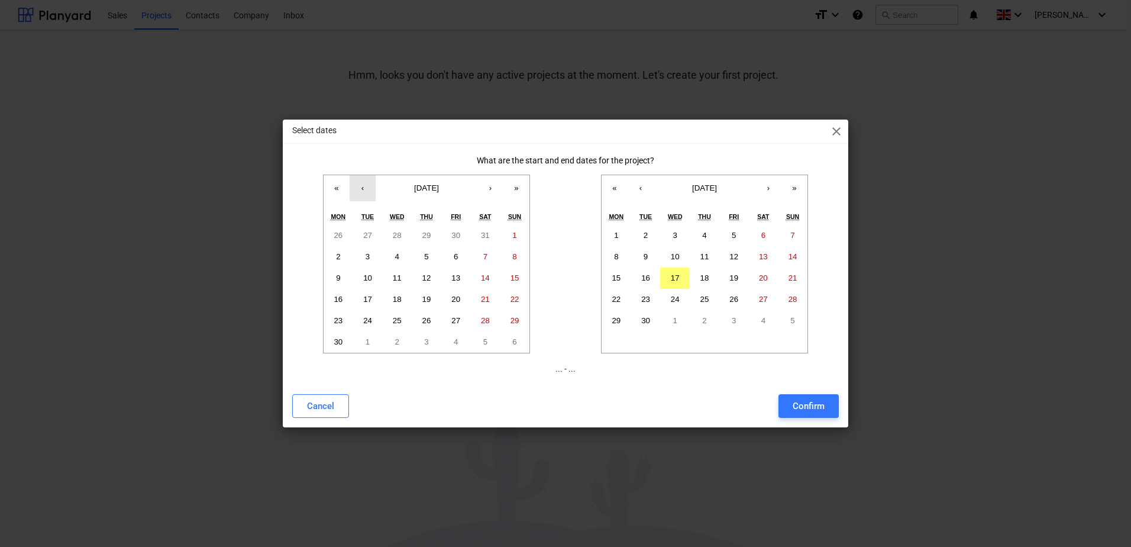
click at [364, 190] on button "‹" at bounding box center [363, 188] width 26 height 26
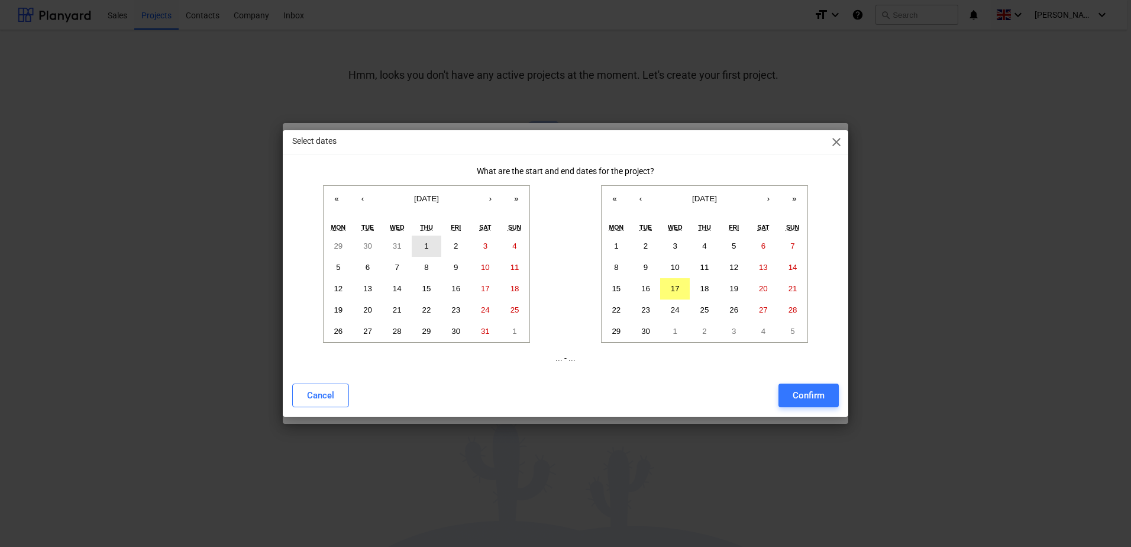
click at [425, 245] on abbr "1" at bounding box center [426, 245] width 4 height 9
click at [752, 200] on button "›" at bounding box center [768, 199] width 26 height 26
click at [752, 202] on button "»" at bounding box center [794, 199] width 26 height 26
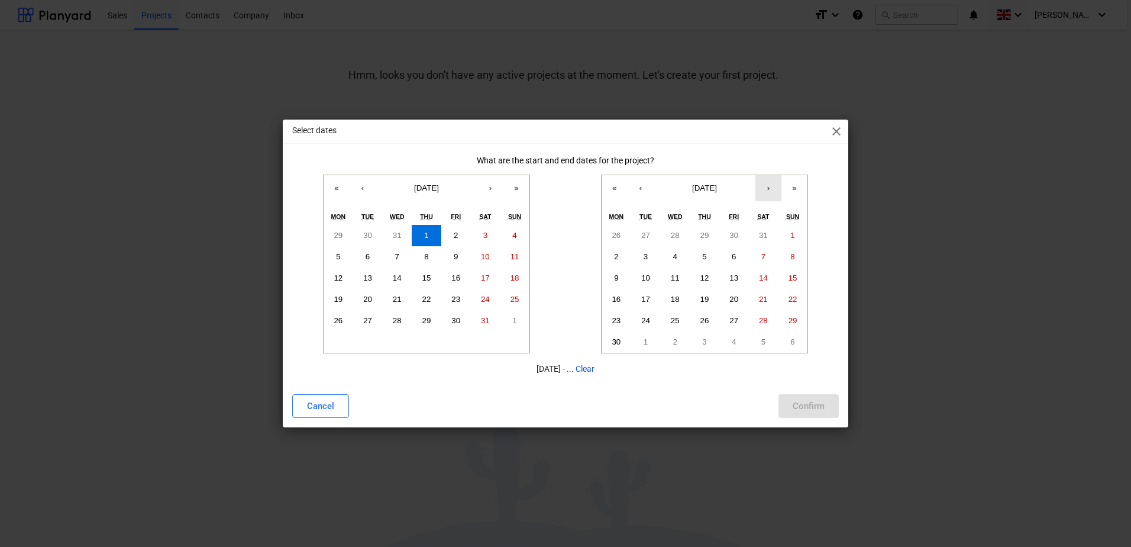
click at [752, 192] on button "›" at bounding box center [768, 188] width 26 height 26
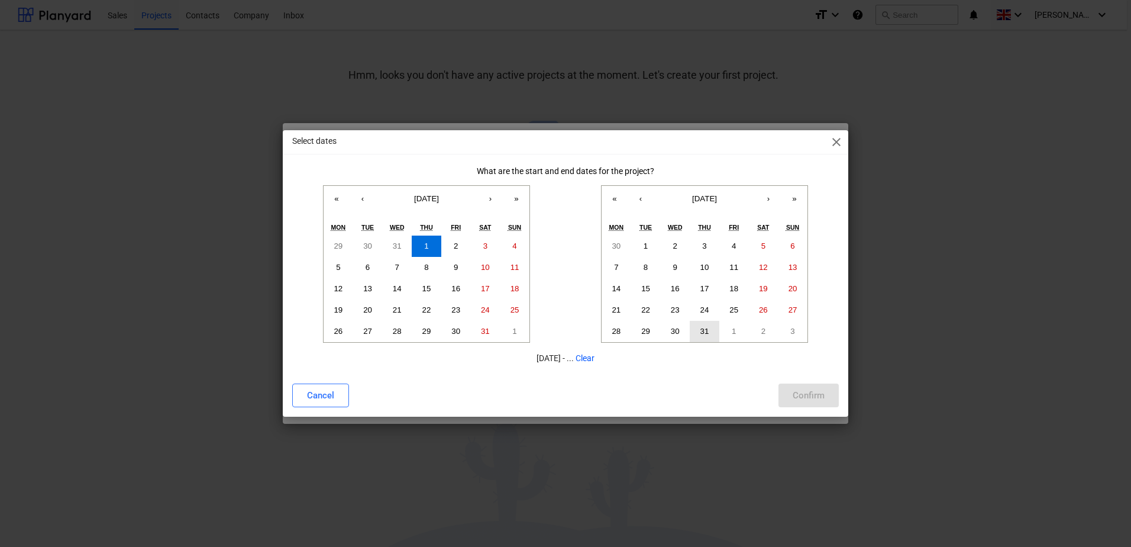
click at [706, 331] on abbr "31" at bounding box center [704, 330] width 9 height 9
click at [752, 199] on button "»" at bounding box center [794, 199] width 26 height 26
click at [739, 328] on button "31" at bounding box center [734, 331] width 30 height 21
click at [752, 380] on div "Confirm" at bounding box center [809, 394] width 32 height 15
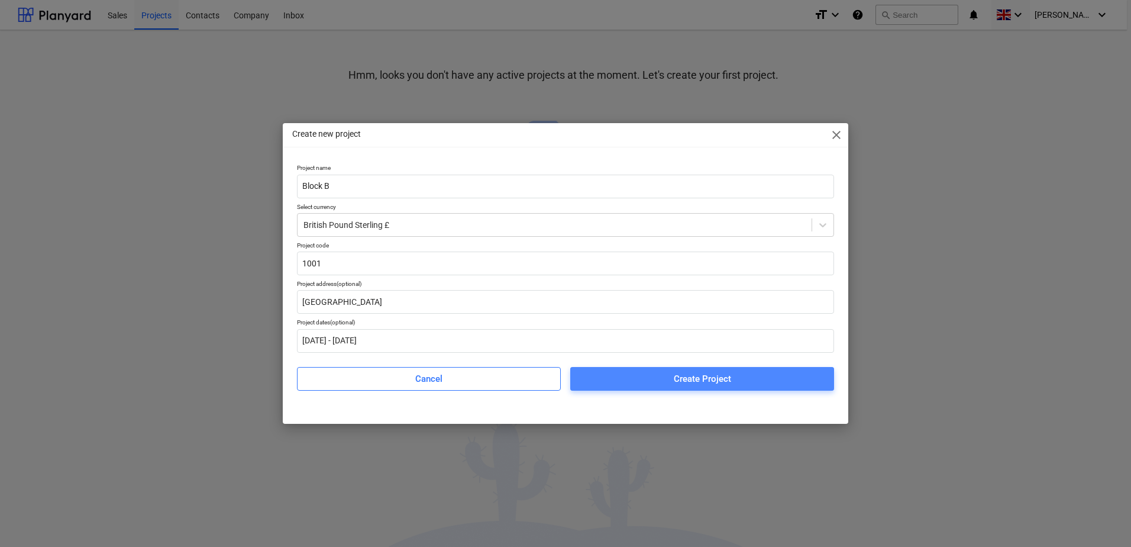
click at [658, 378] on span "Create Project" at bounding box center [701, 378] width 235 height 15
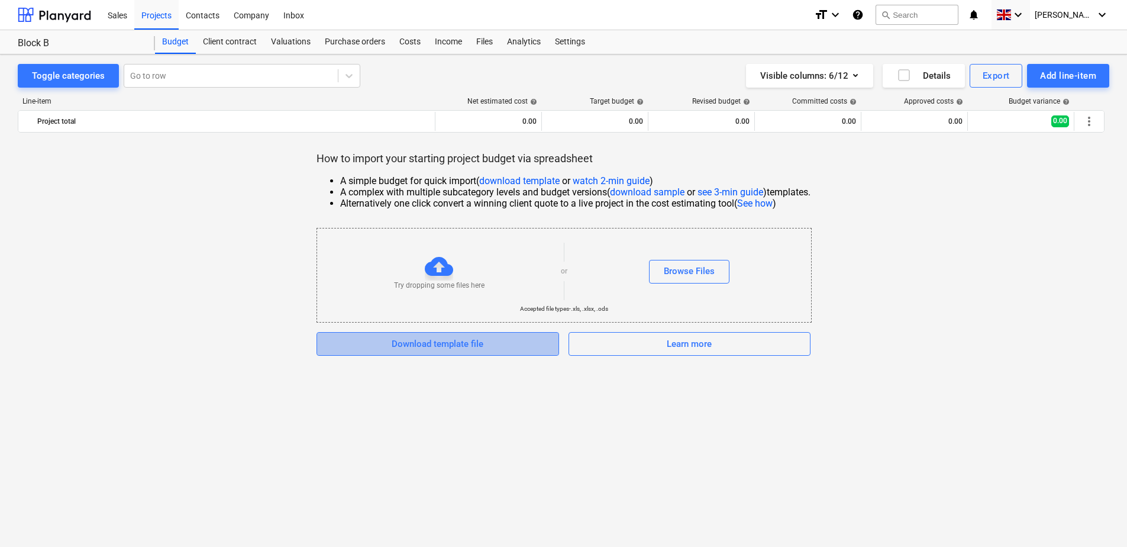
click at [505, 346] on span "Download template file" at bounding box center [437, 343] width 213 height 15
